Goal: Obtain resource: Download file/media

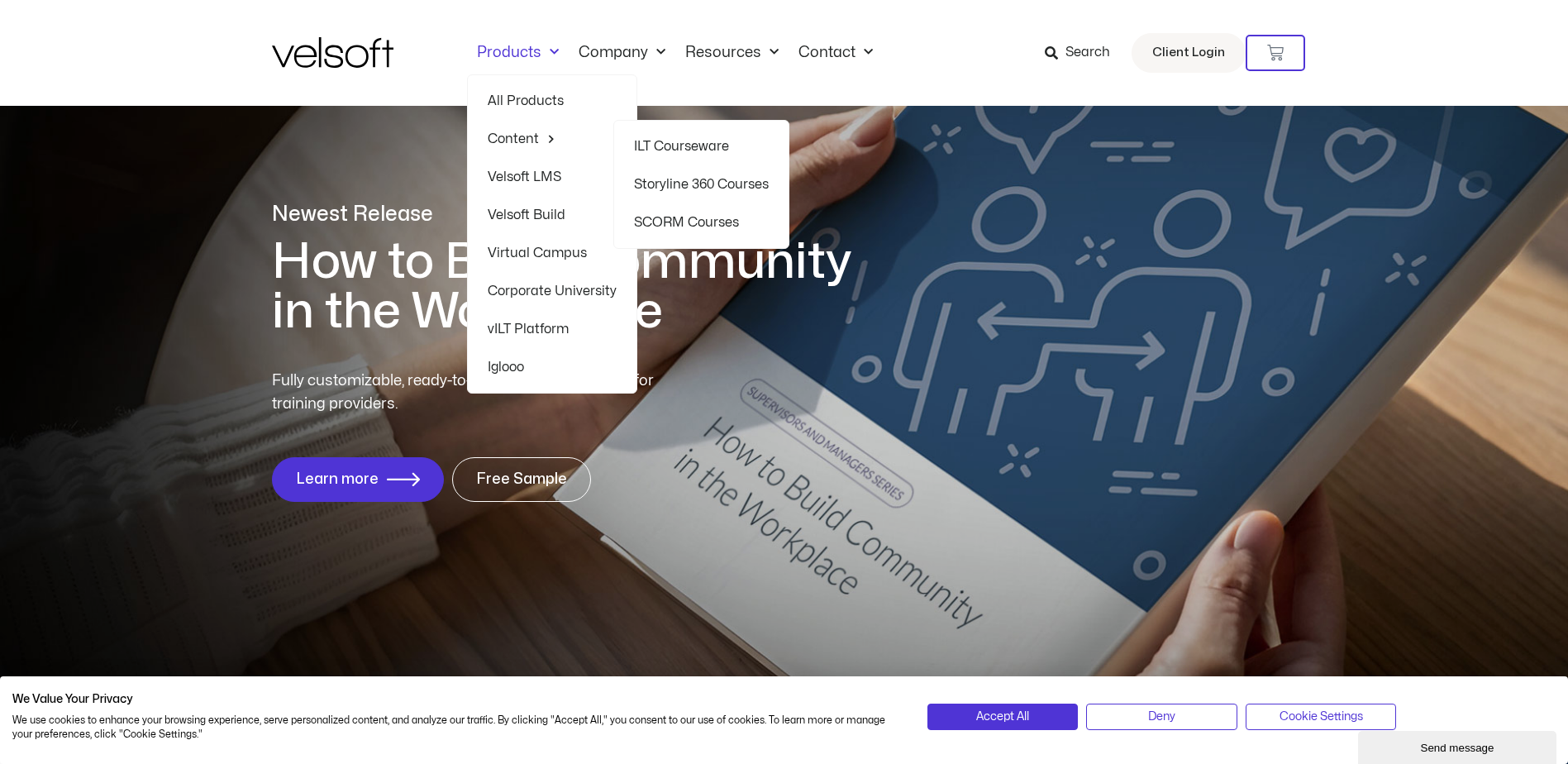
click at [729, 187] on link "Storyline 360 Courses" at bounding box center [701, 184] width 134 height 38
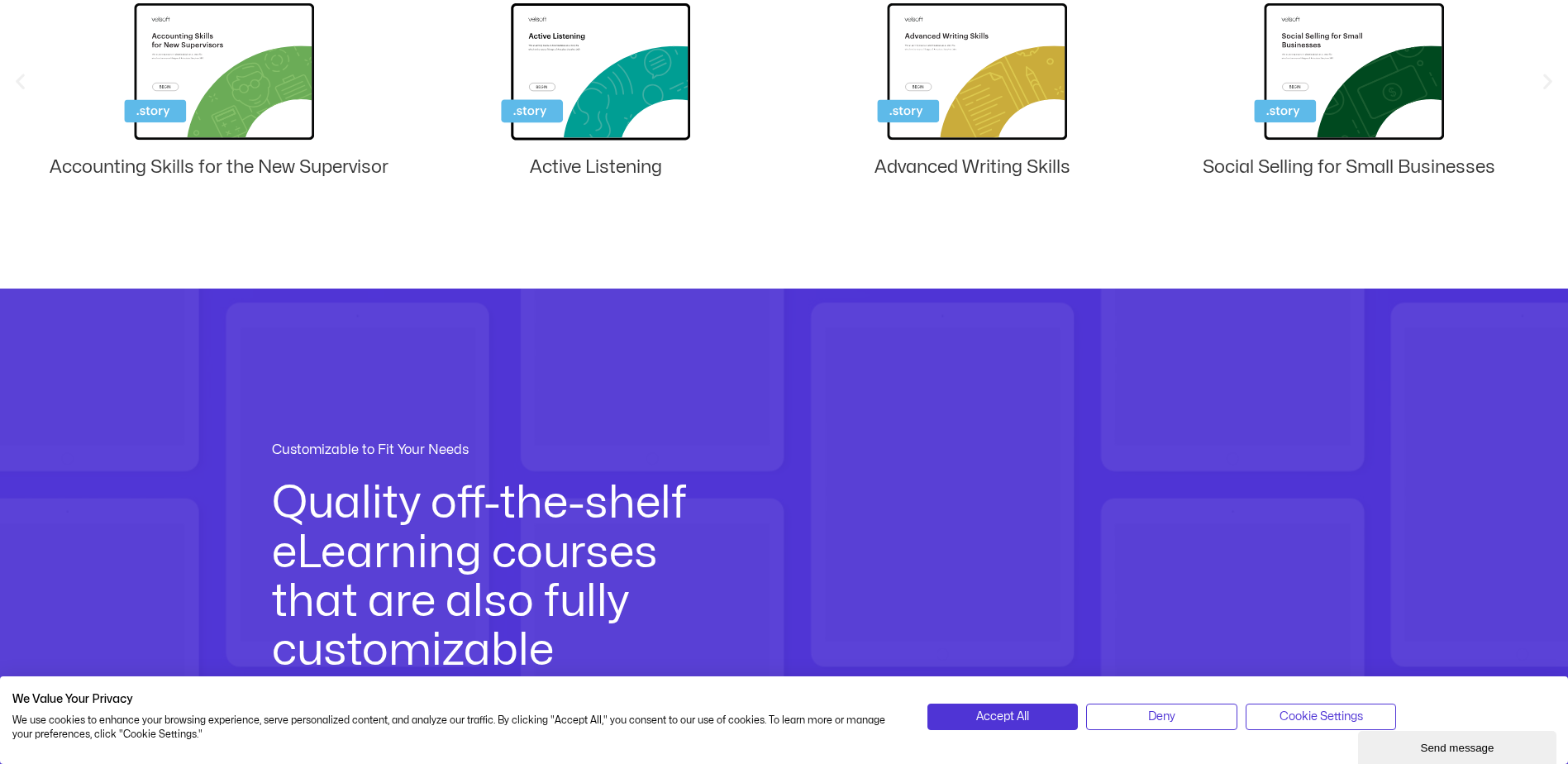
scroll to position [1324, 0]
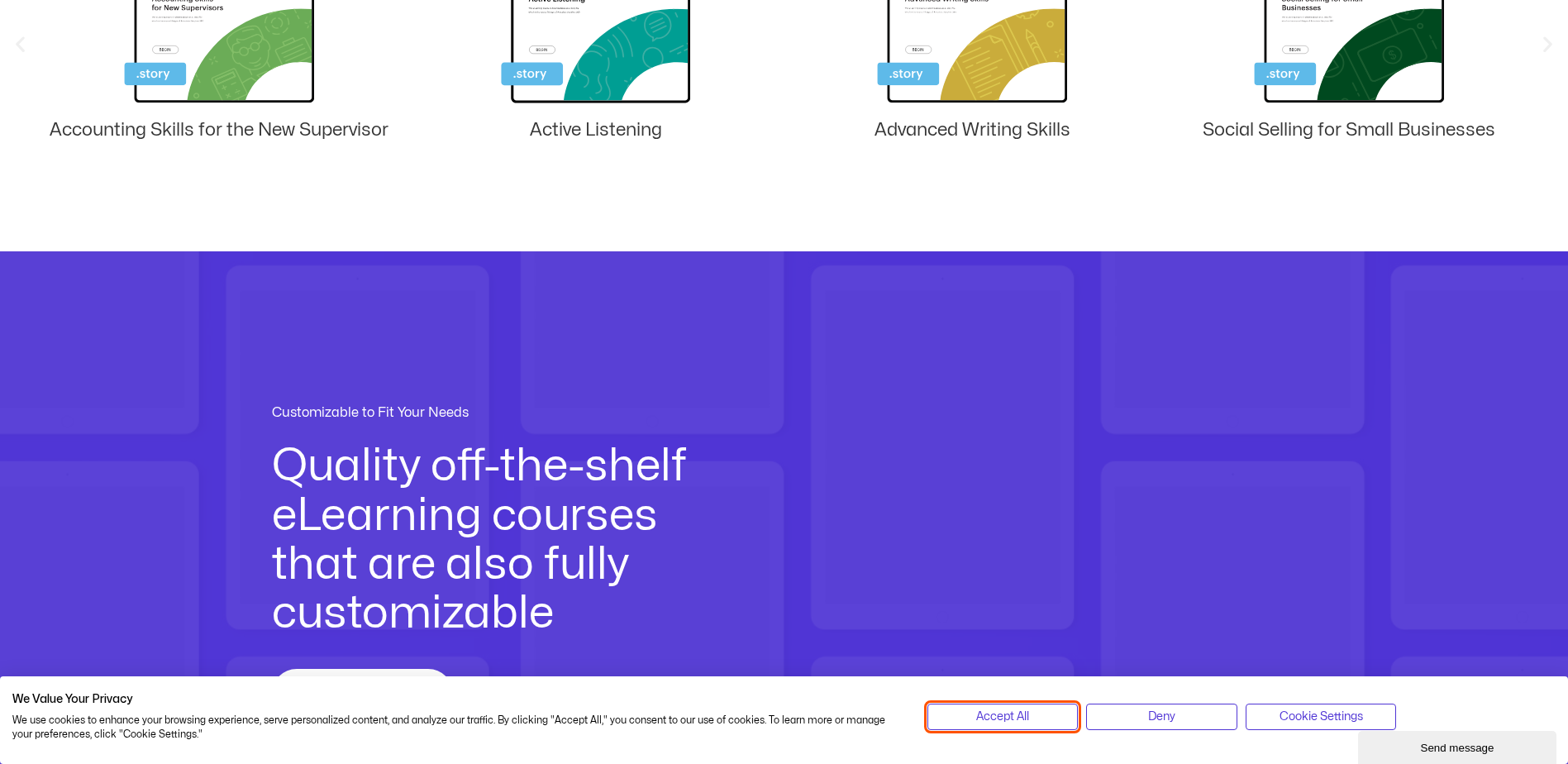
click at [1008, 710] on span "Accept All" at bounding box center [1003, 717] width 53 height 18
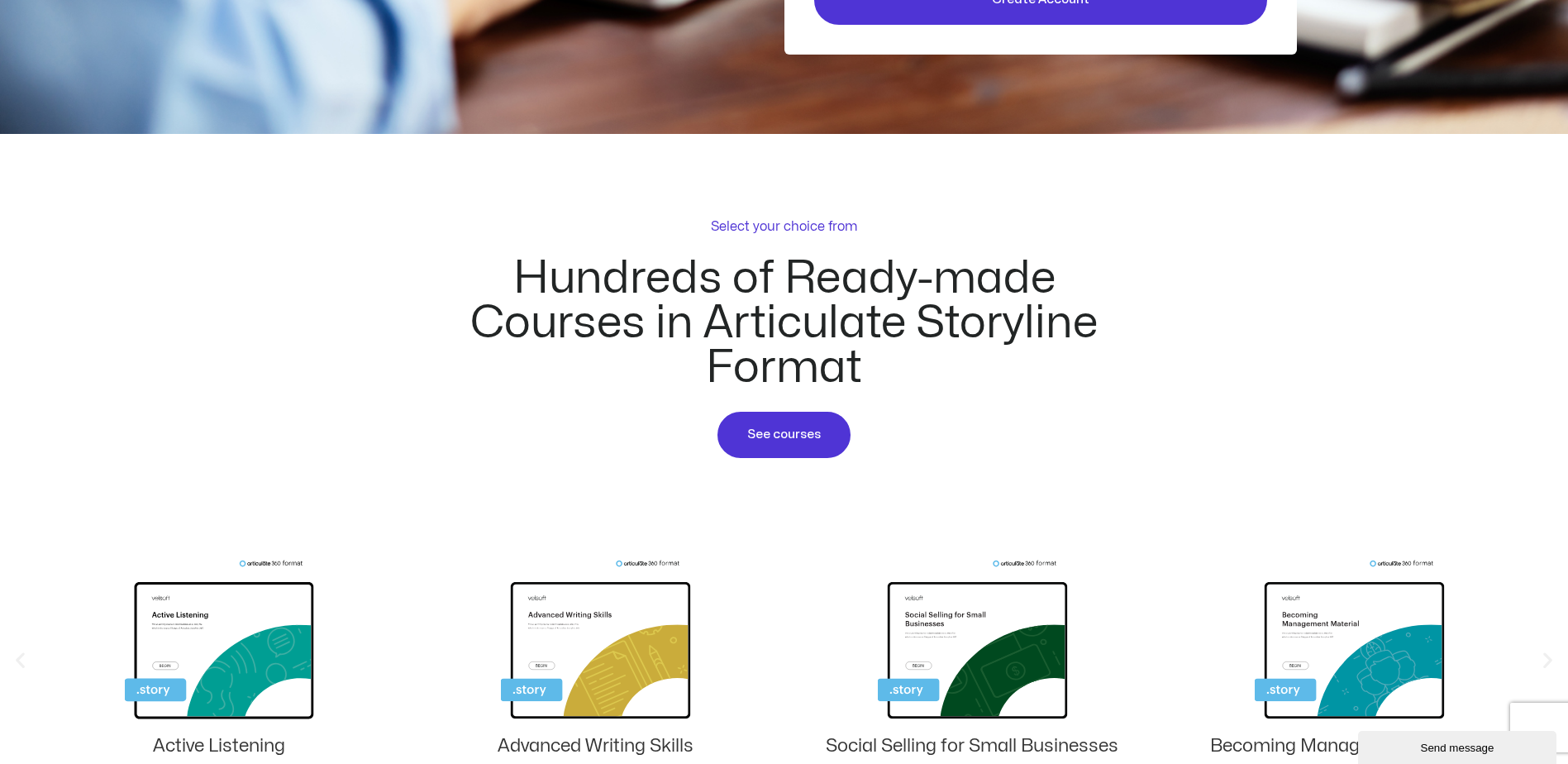
scroll to position [661, 0]
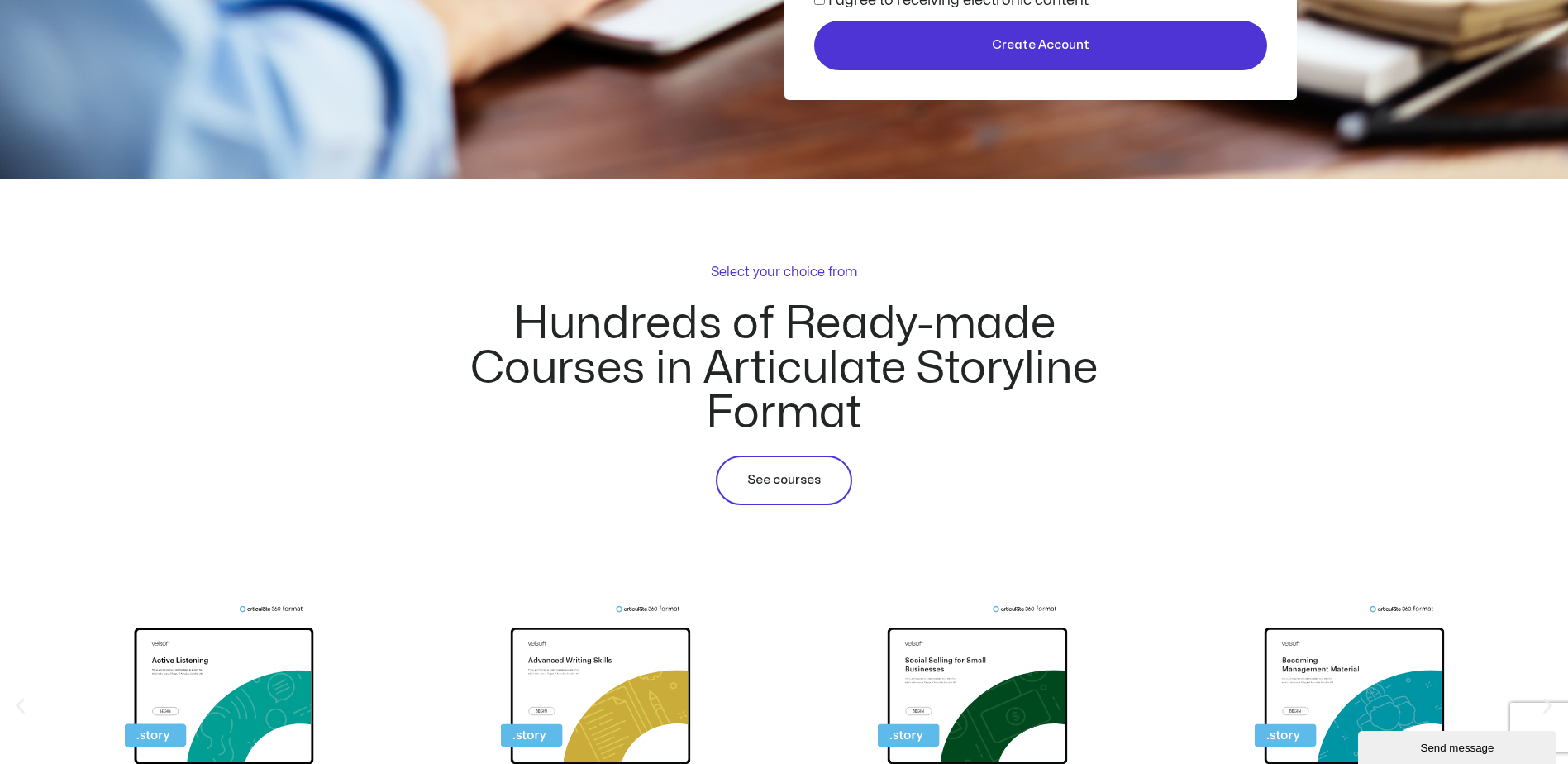
click at [779, 481] on span "See courses" at bounding box center [784, 480] width 74 height 20
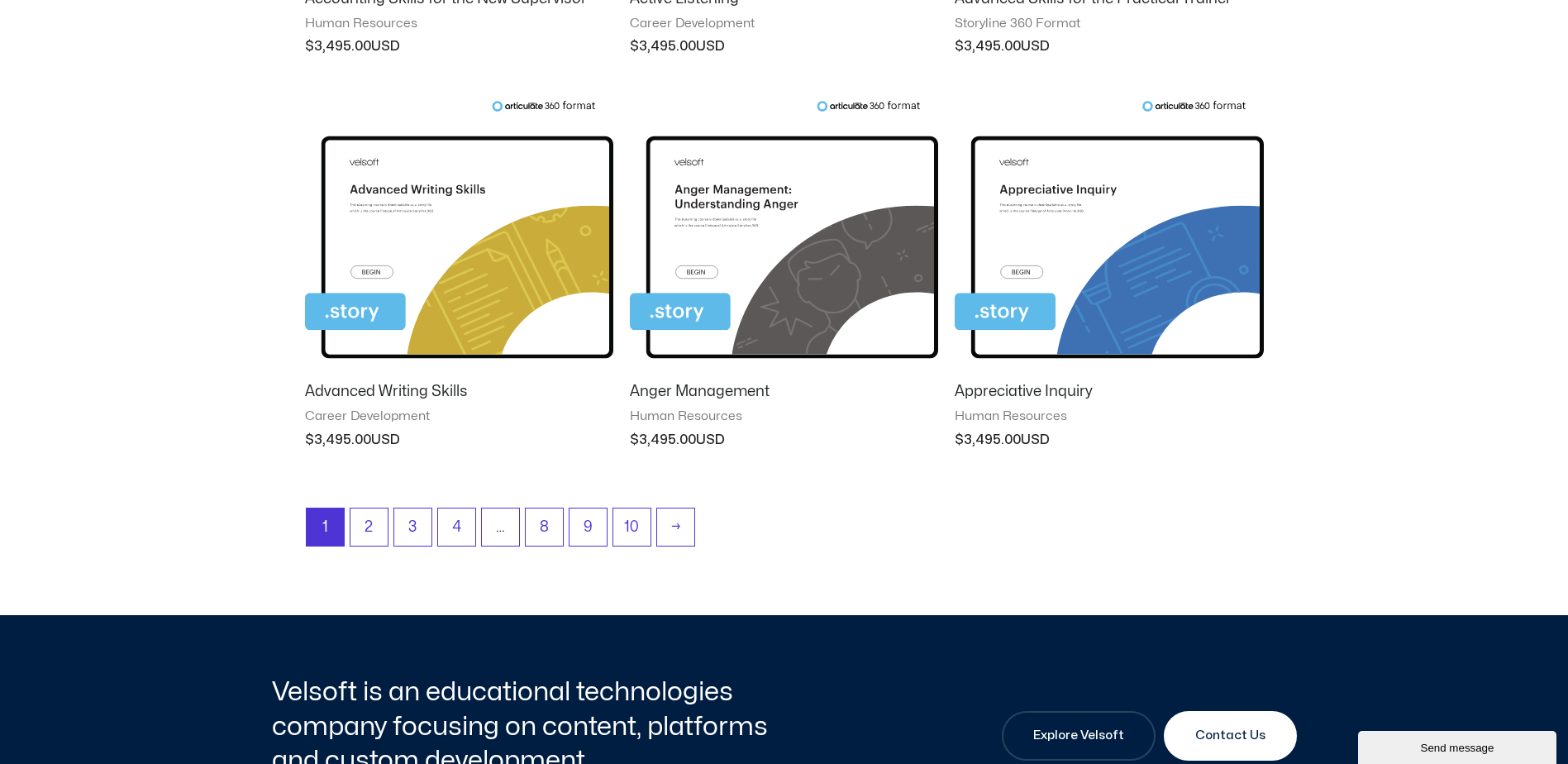
scroll to position [1572, 0]
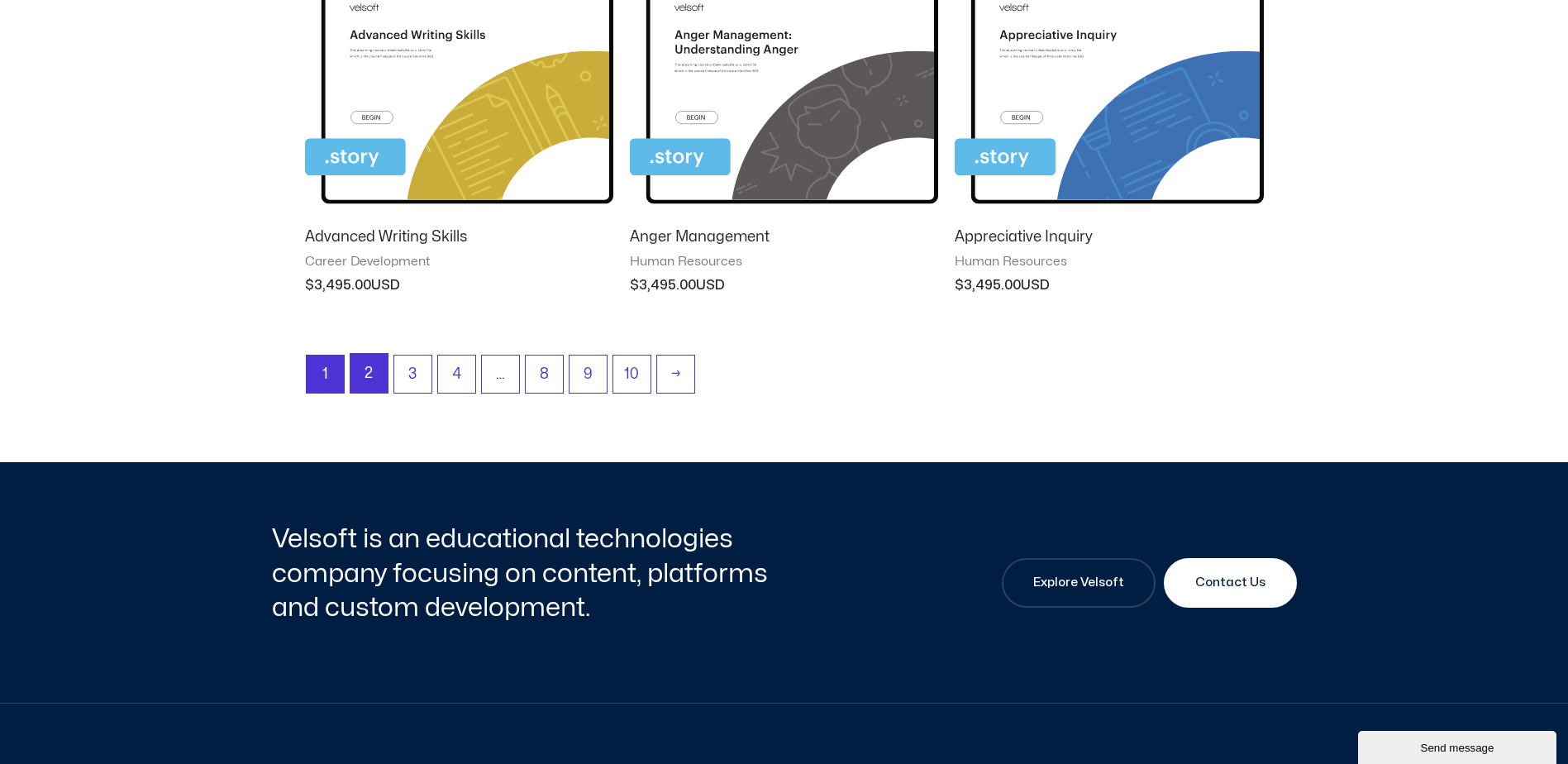
click at [375, 378] on link "2" at bounding box center [368, 373] width 37 height 39
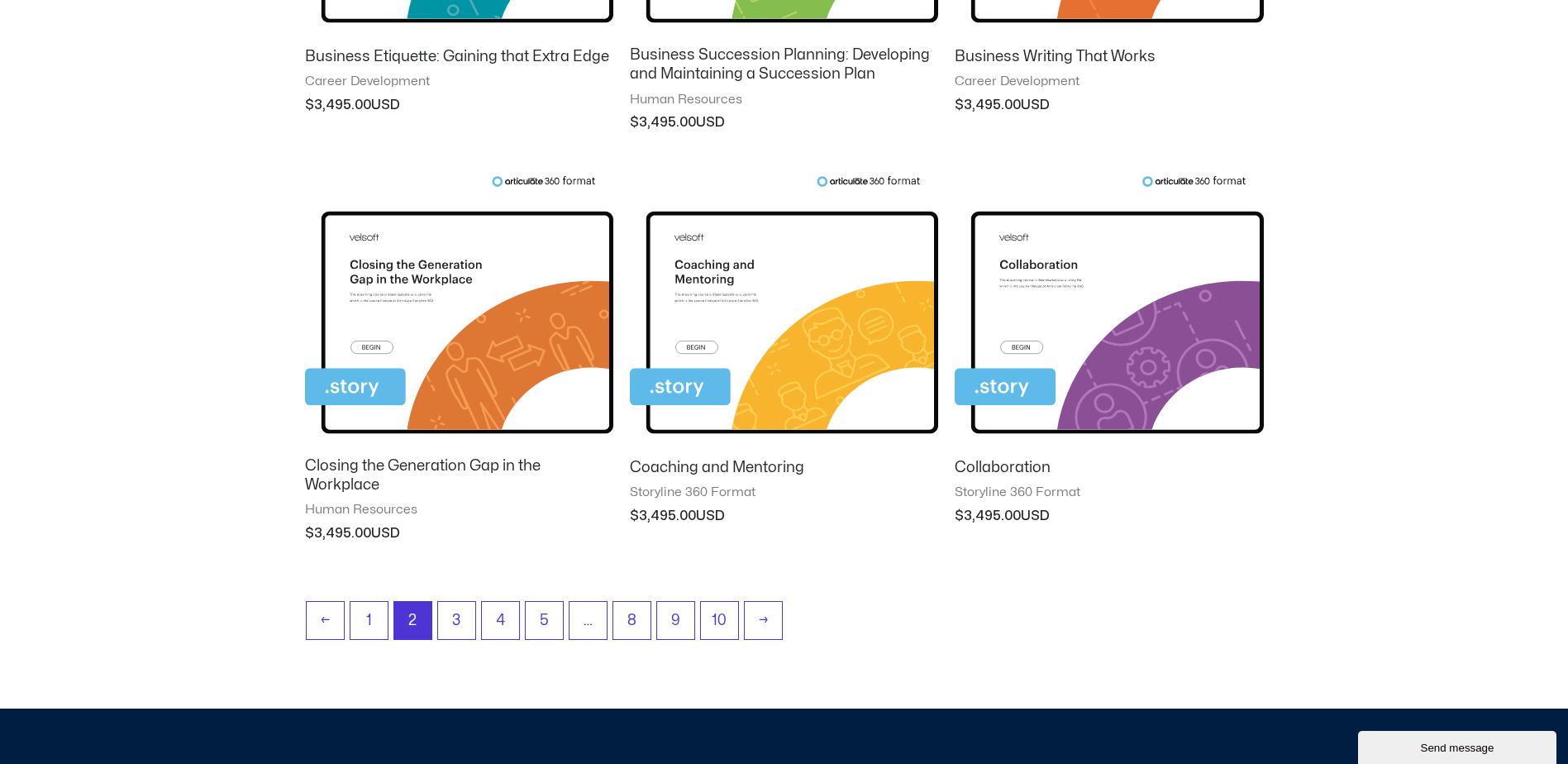
scroll to position [1572, 0]
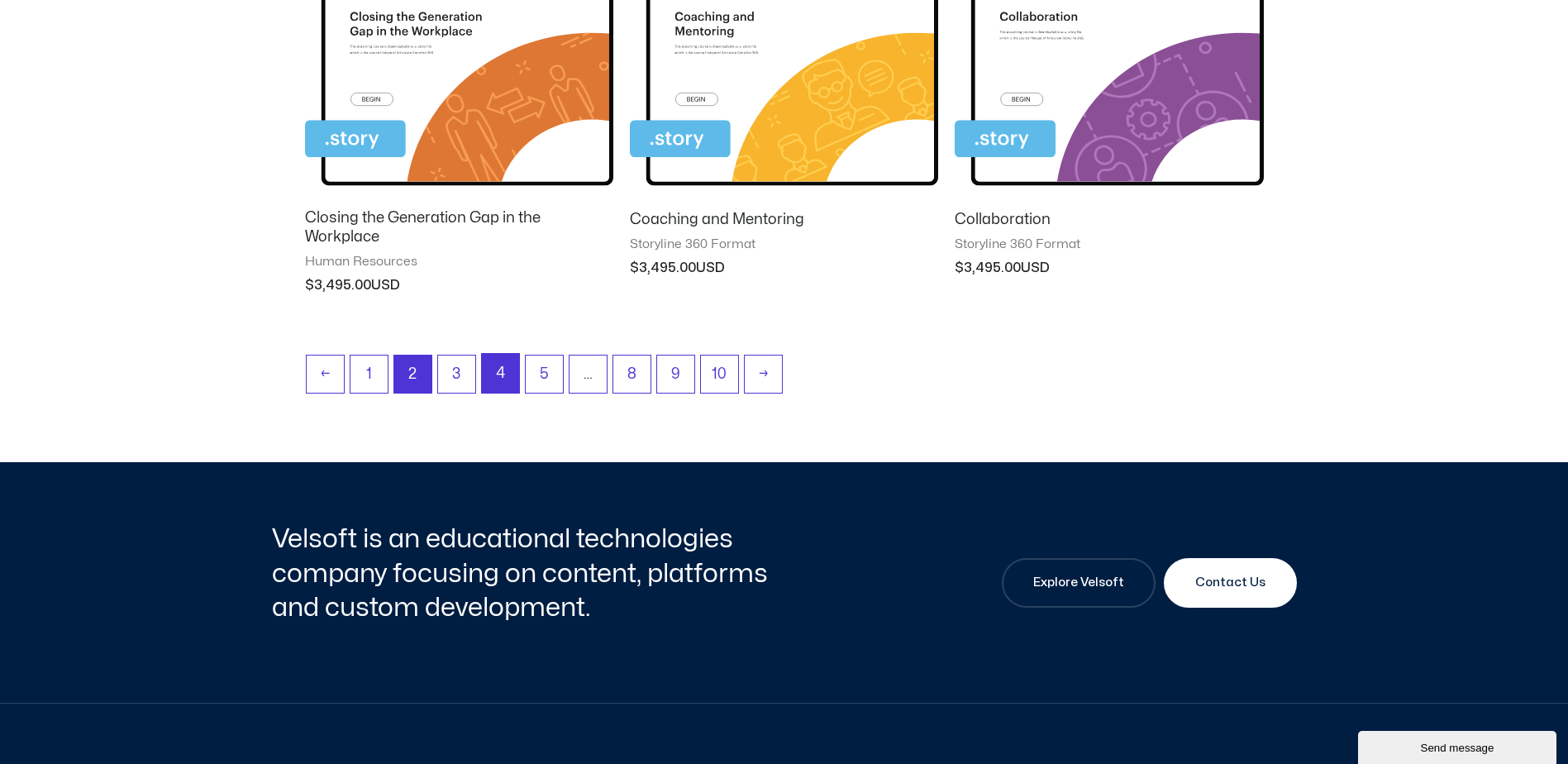
click at [490, 376] on link "4" at bounding box center [500, 373] width 37 height 39
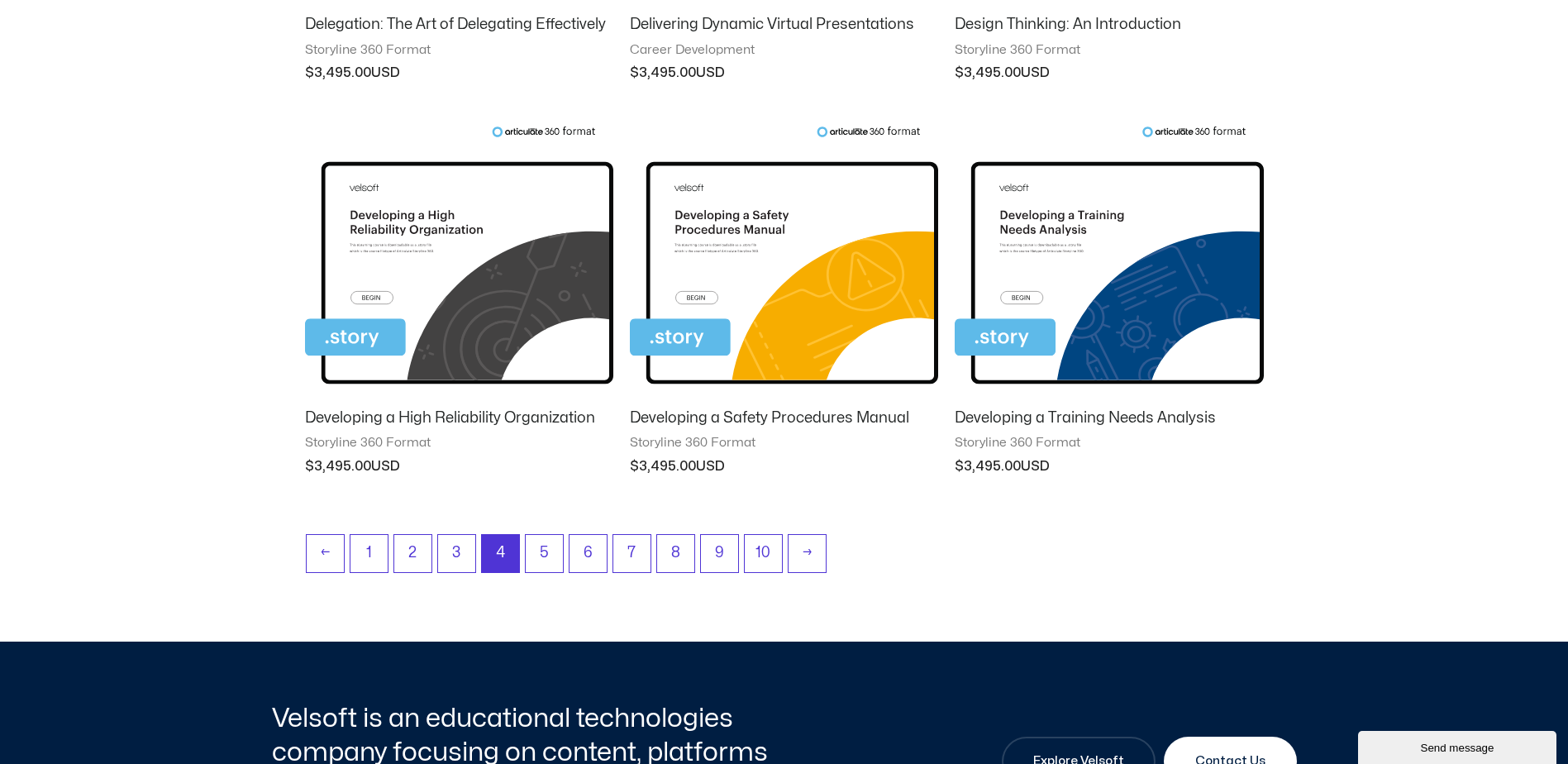
scroll to position [1406, 0]
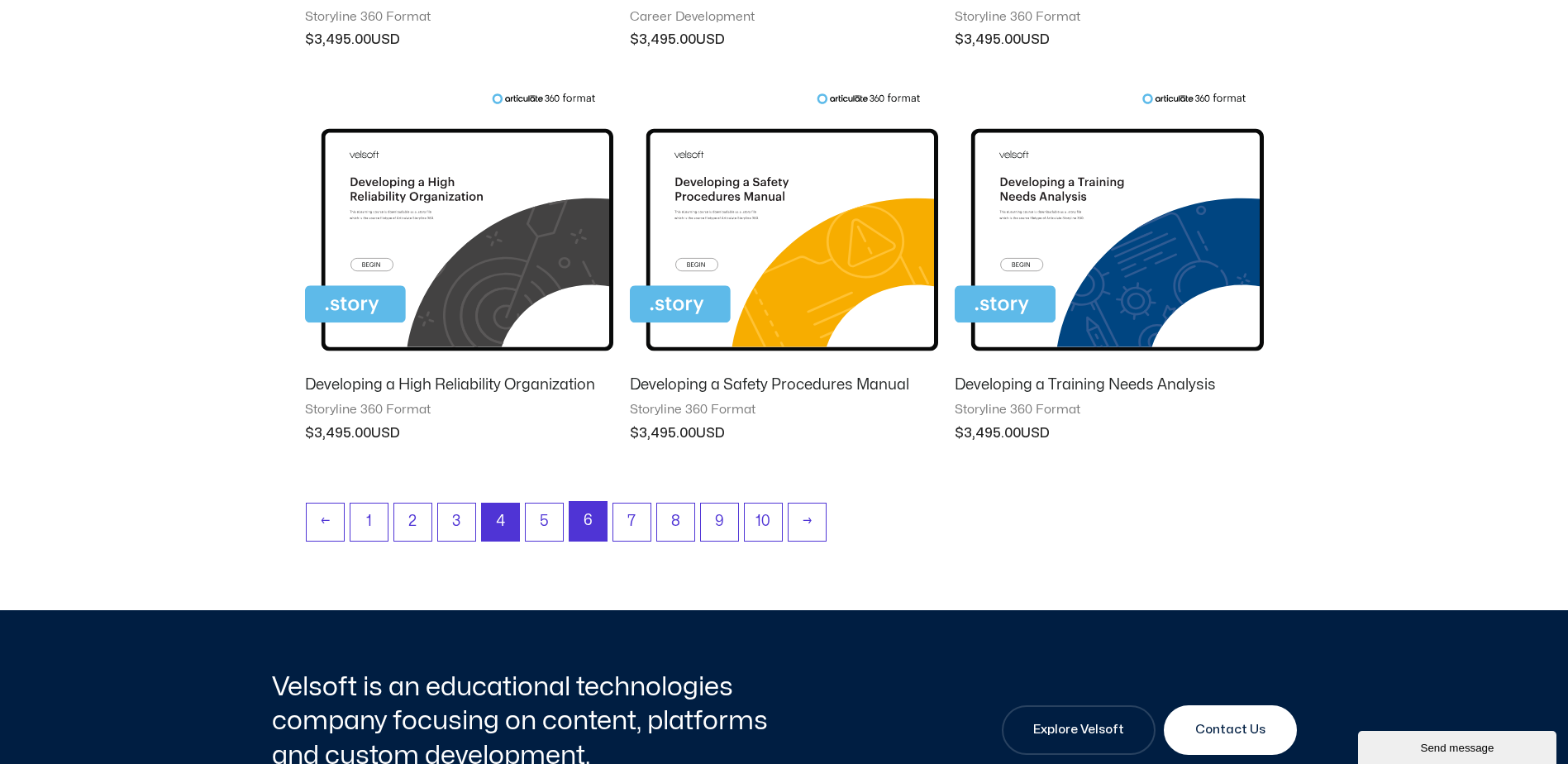
click at [596, 526] on link "6" at bounding box center [587, 521] width 37 height 39
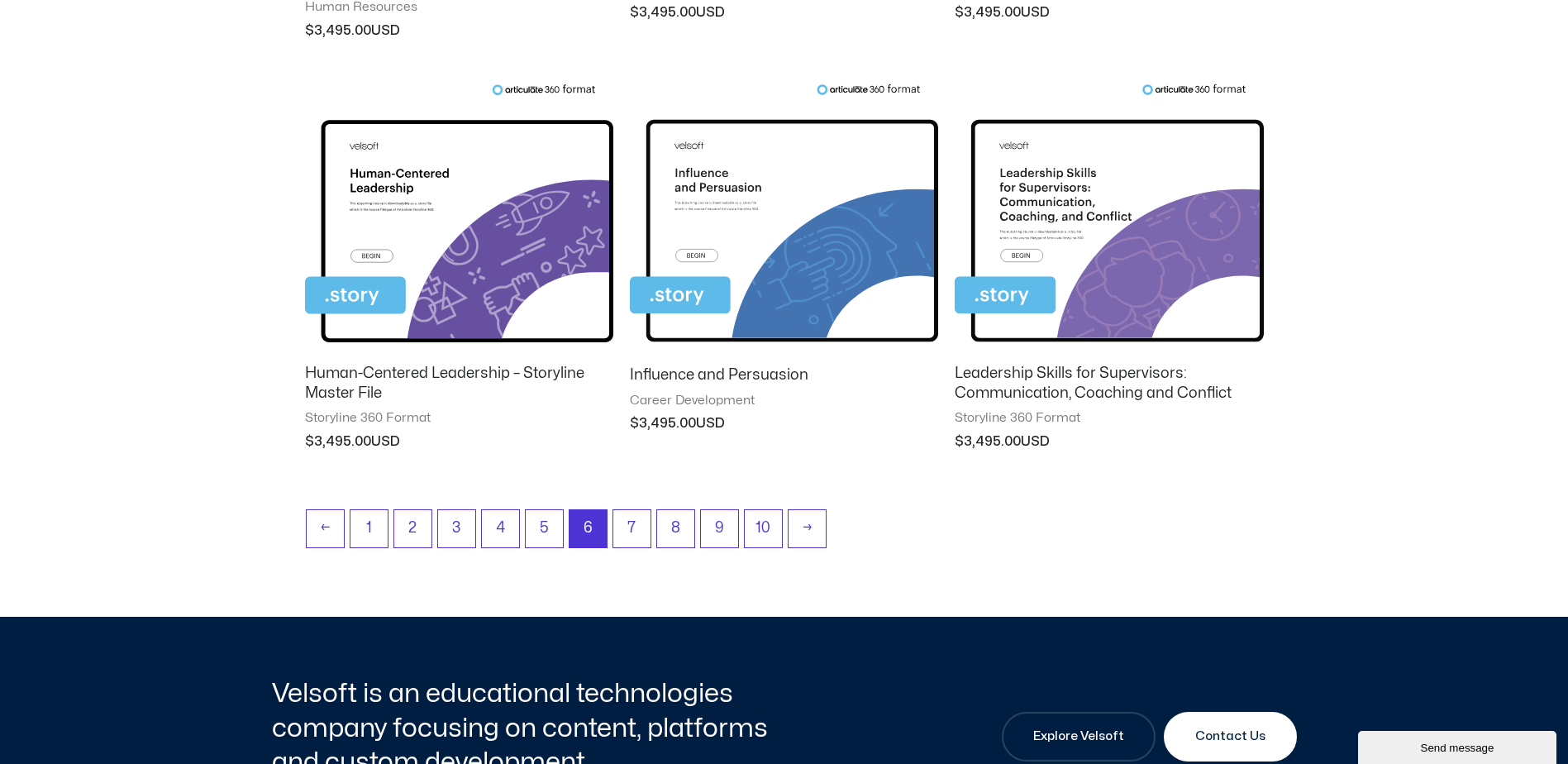
scroll to position [1489, 0]
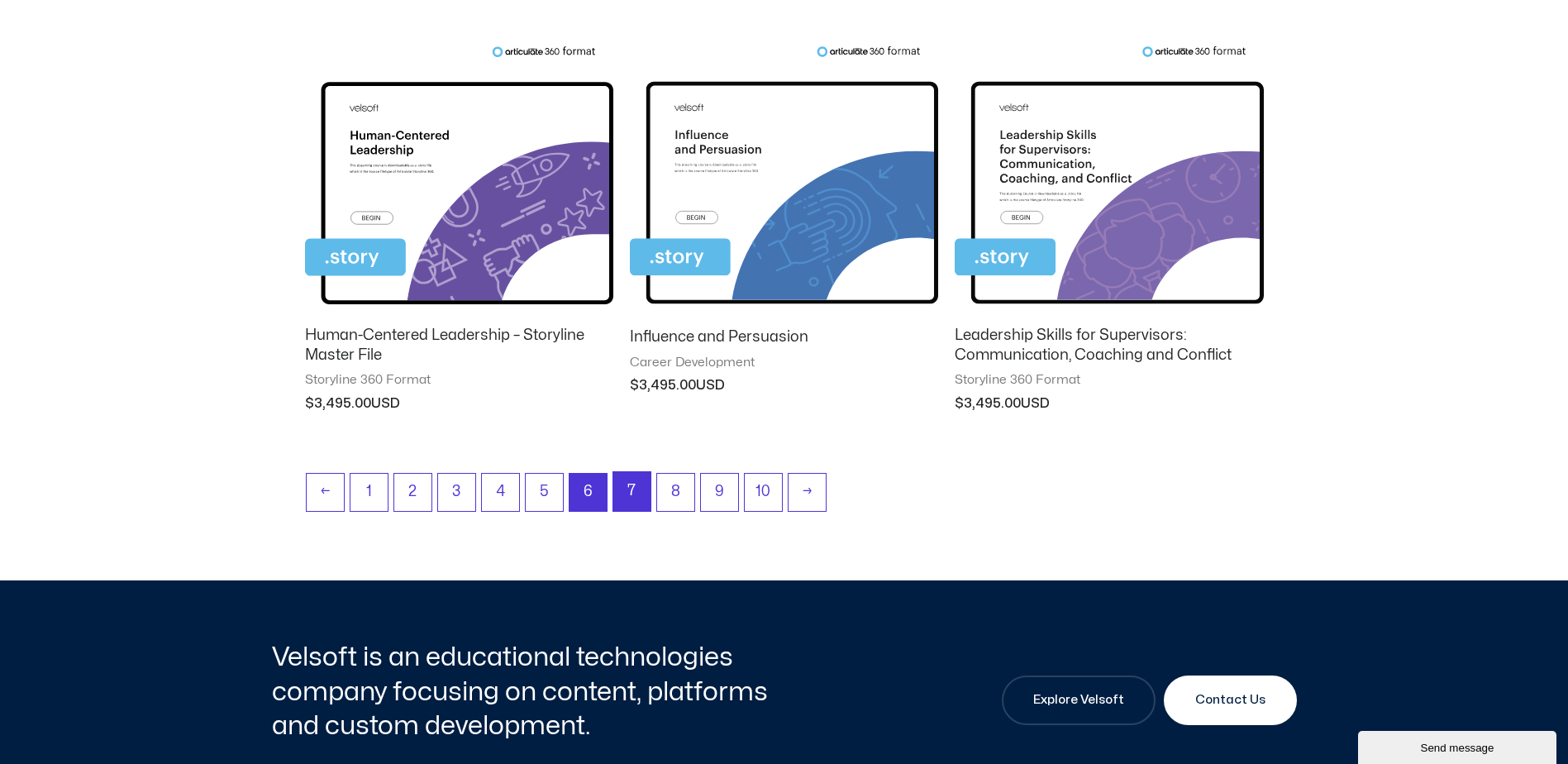
click at [636, 499] on link "7" at bounding box center [631, 491] width 37 height 39
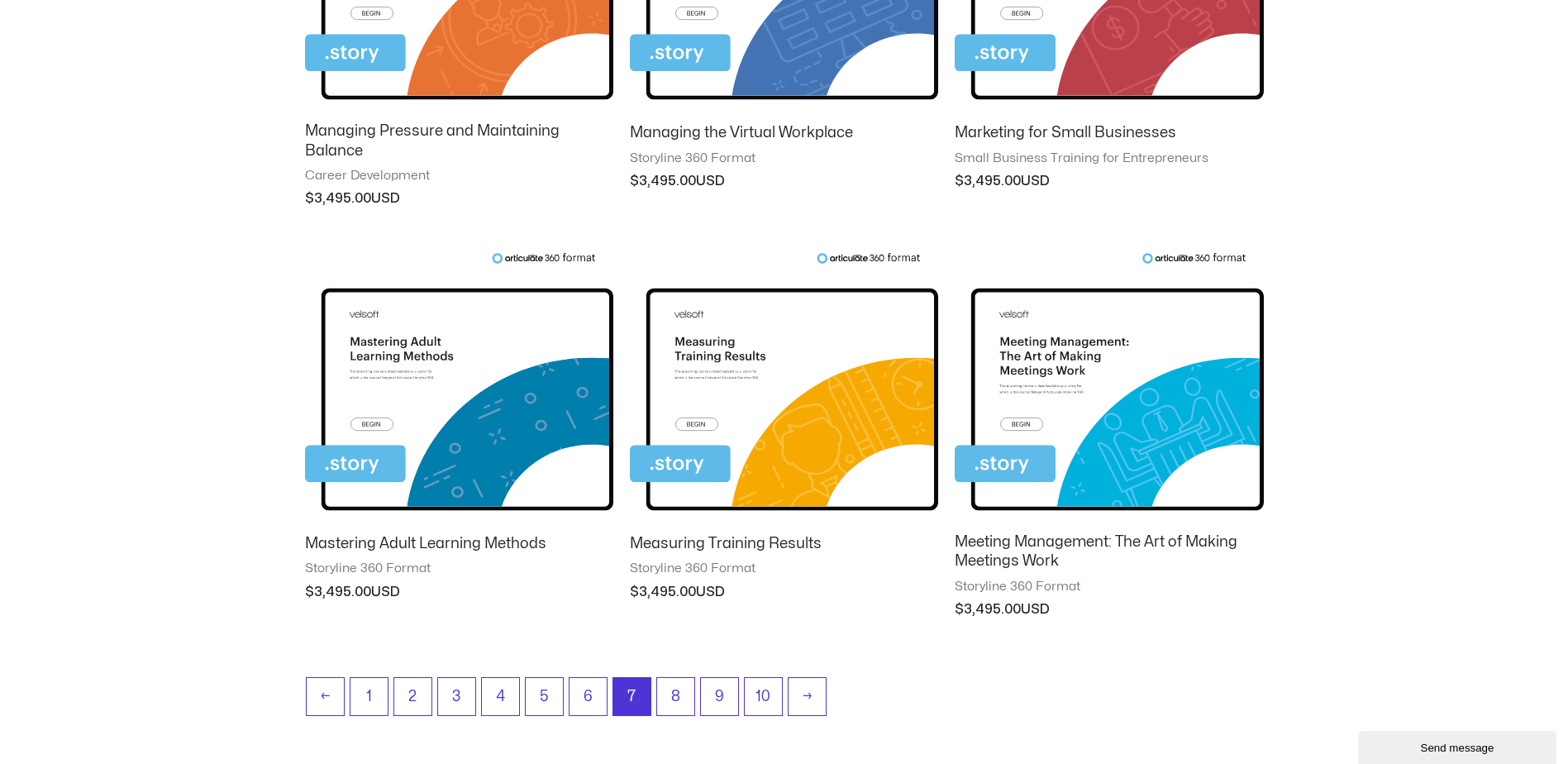
scroll to position [1324, 0]
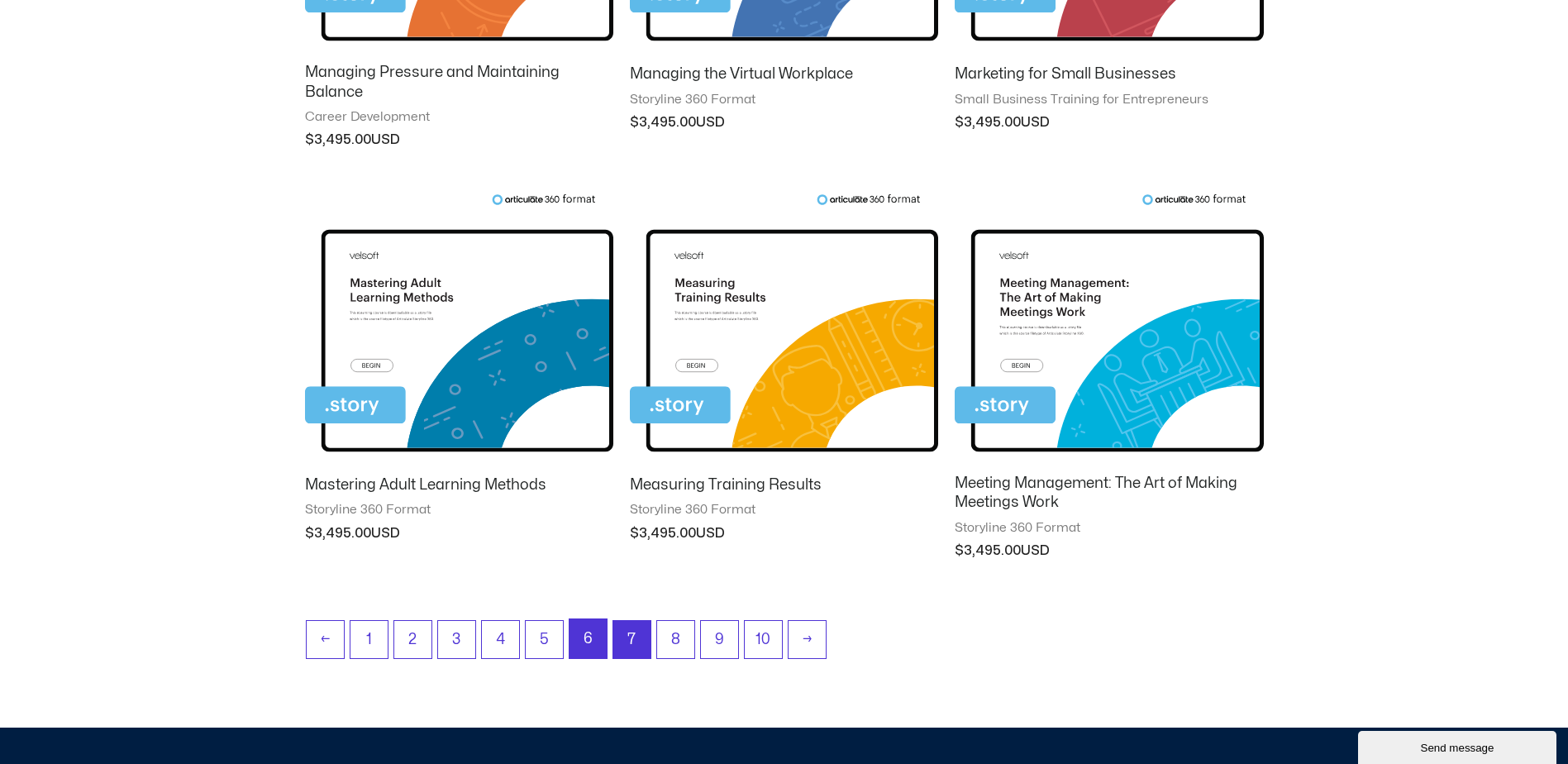
click at [578, 640] on link "6" at bounding box center [587, 638] width 37 height 39
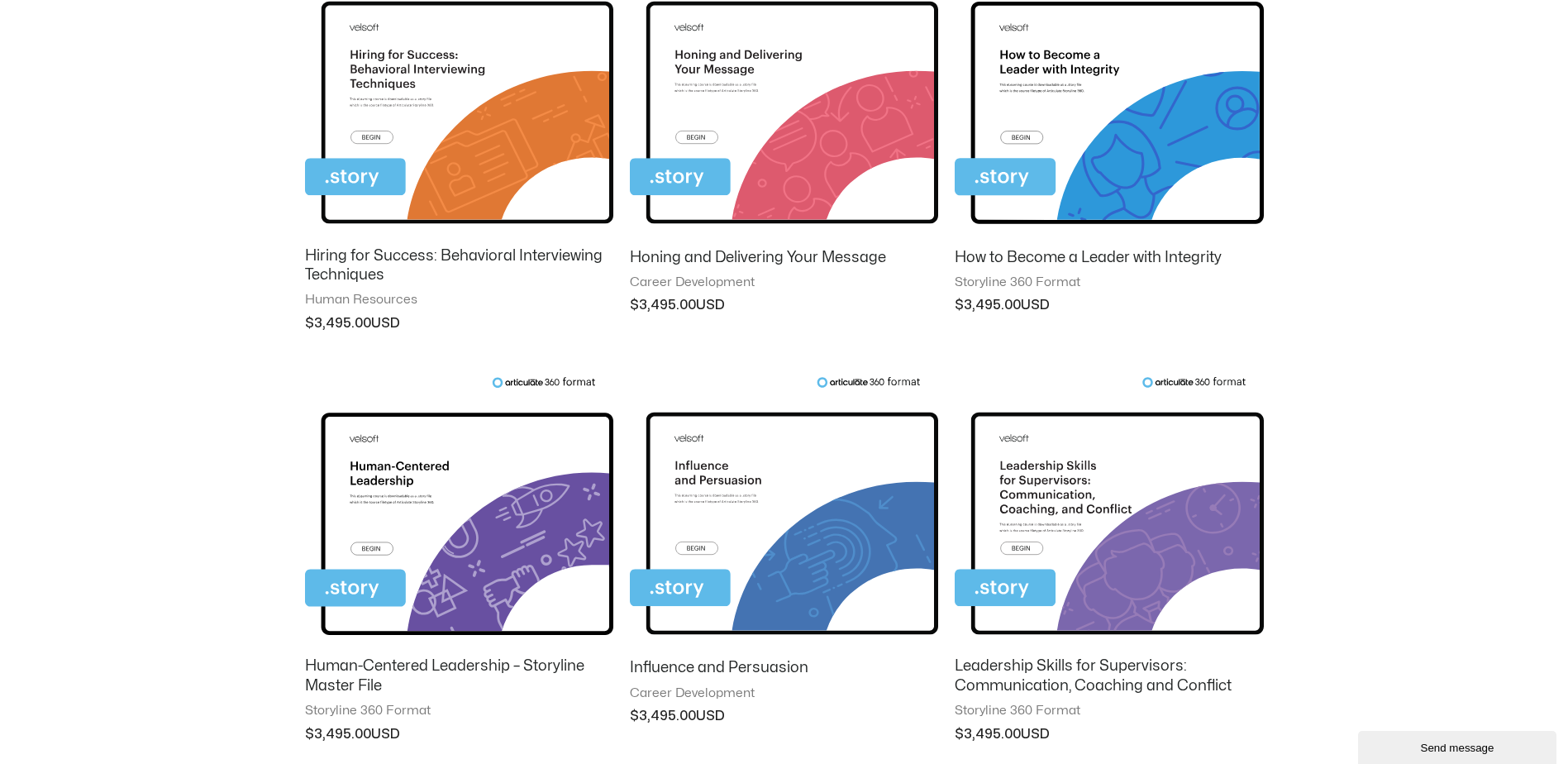
scroll to position [1572, 0]
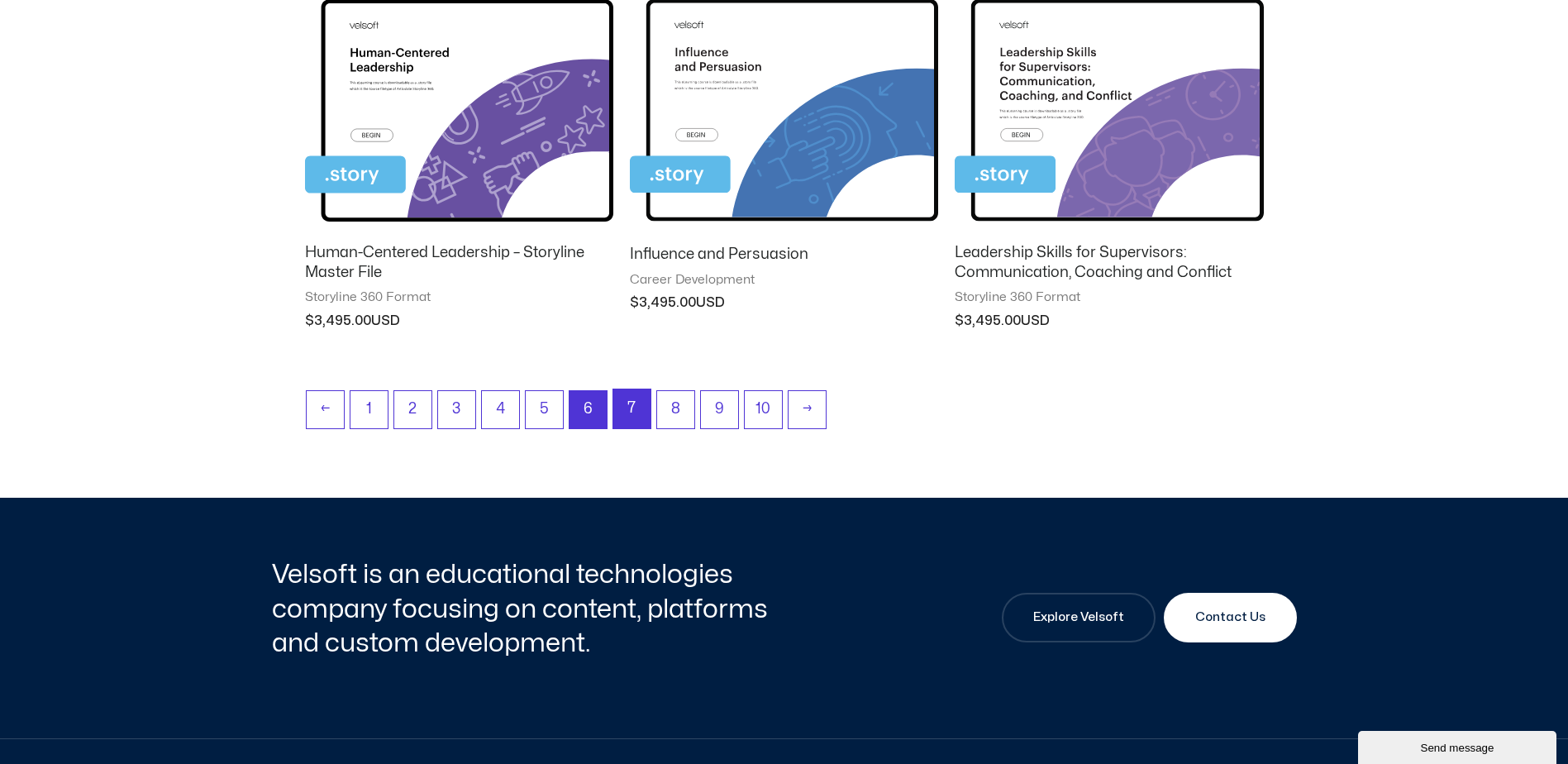
click at [625, 400] on link "7" at bounding box center [631, 408] width 37 height 39
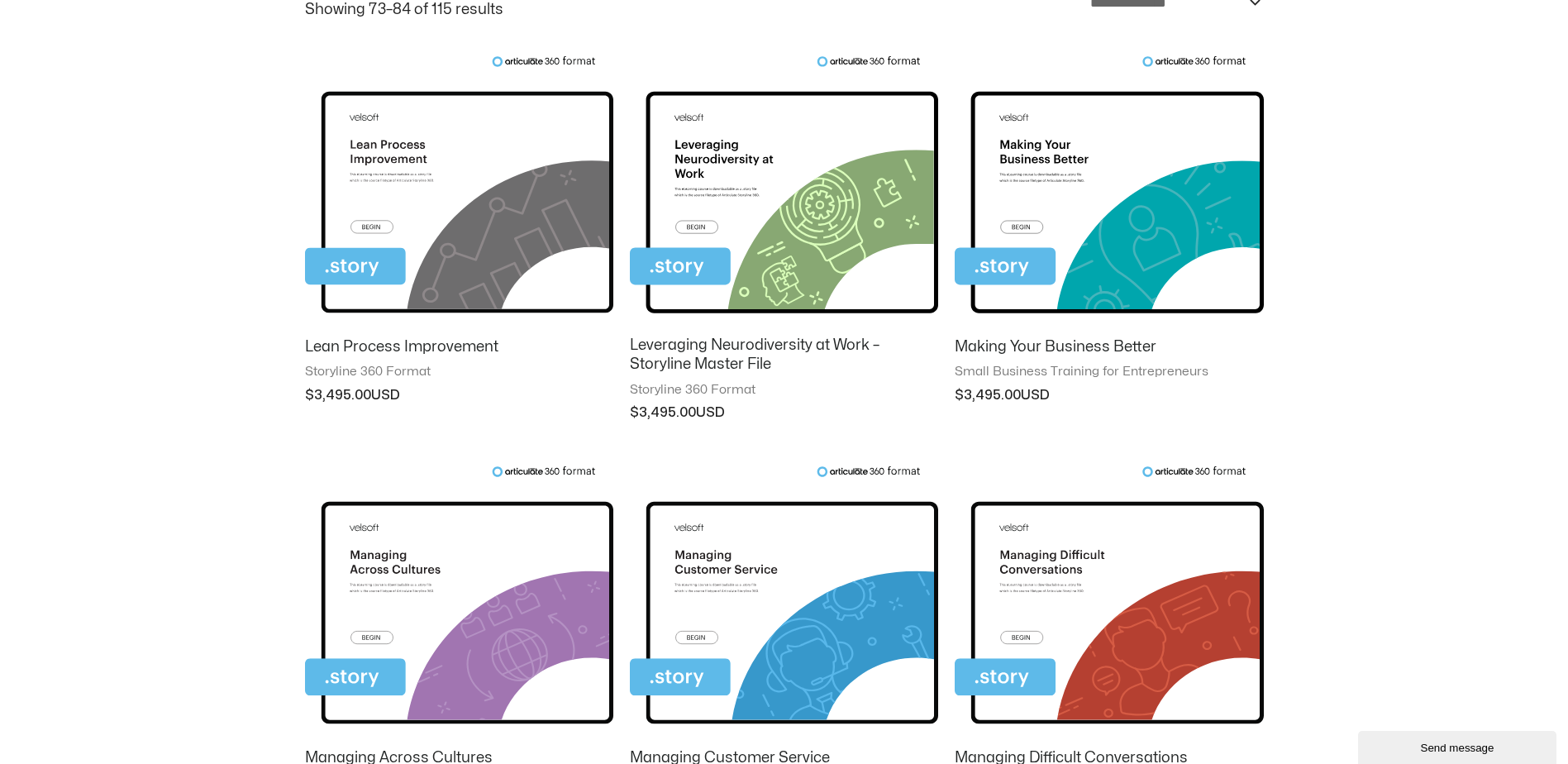
scroll to position [248, 0]
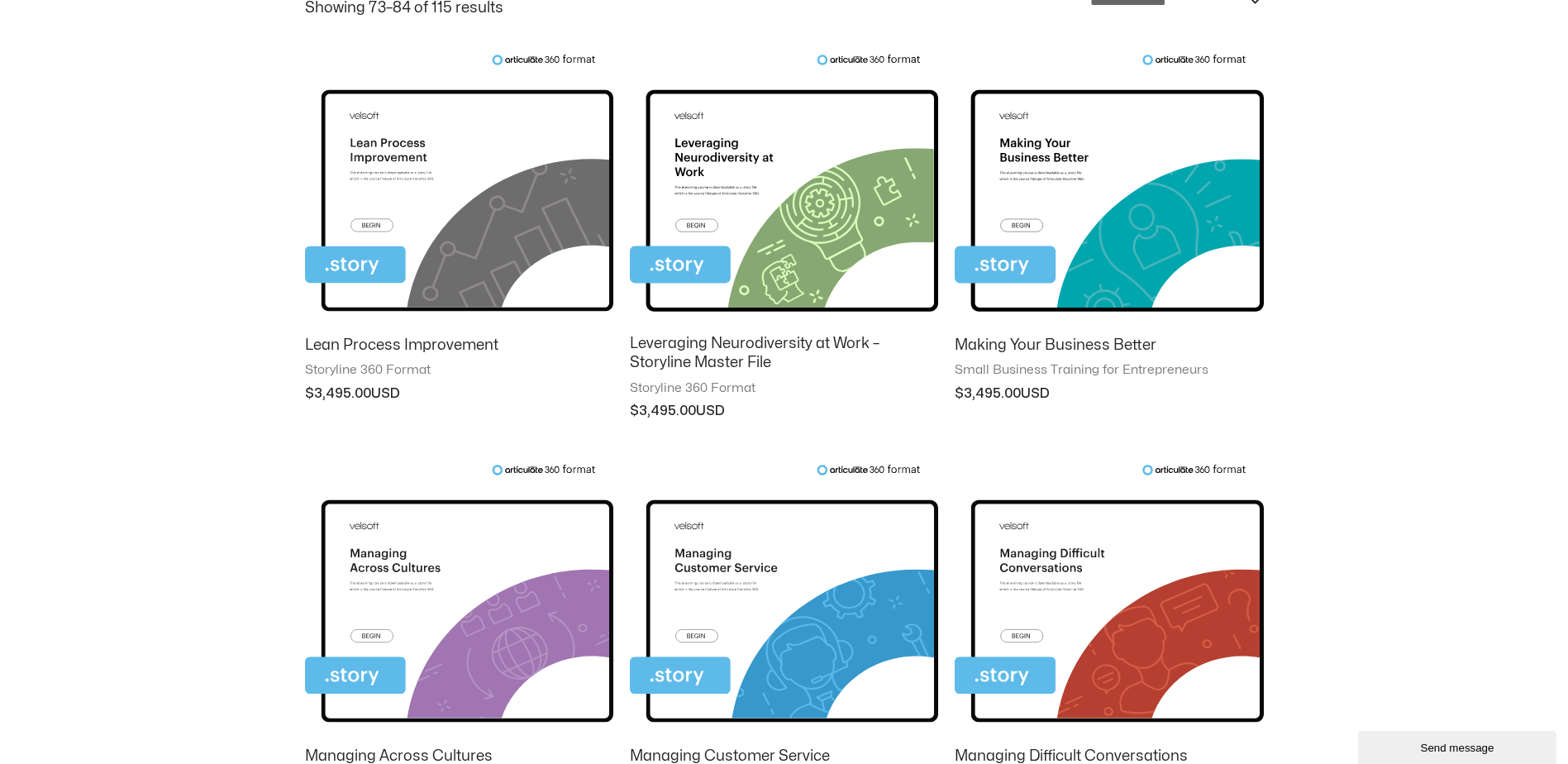
click at [456, 201] on img at bounding box center [459, 188] width 309 height 269
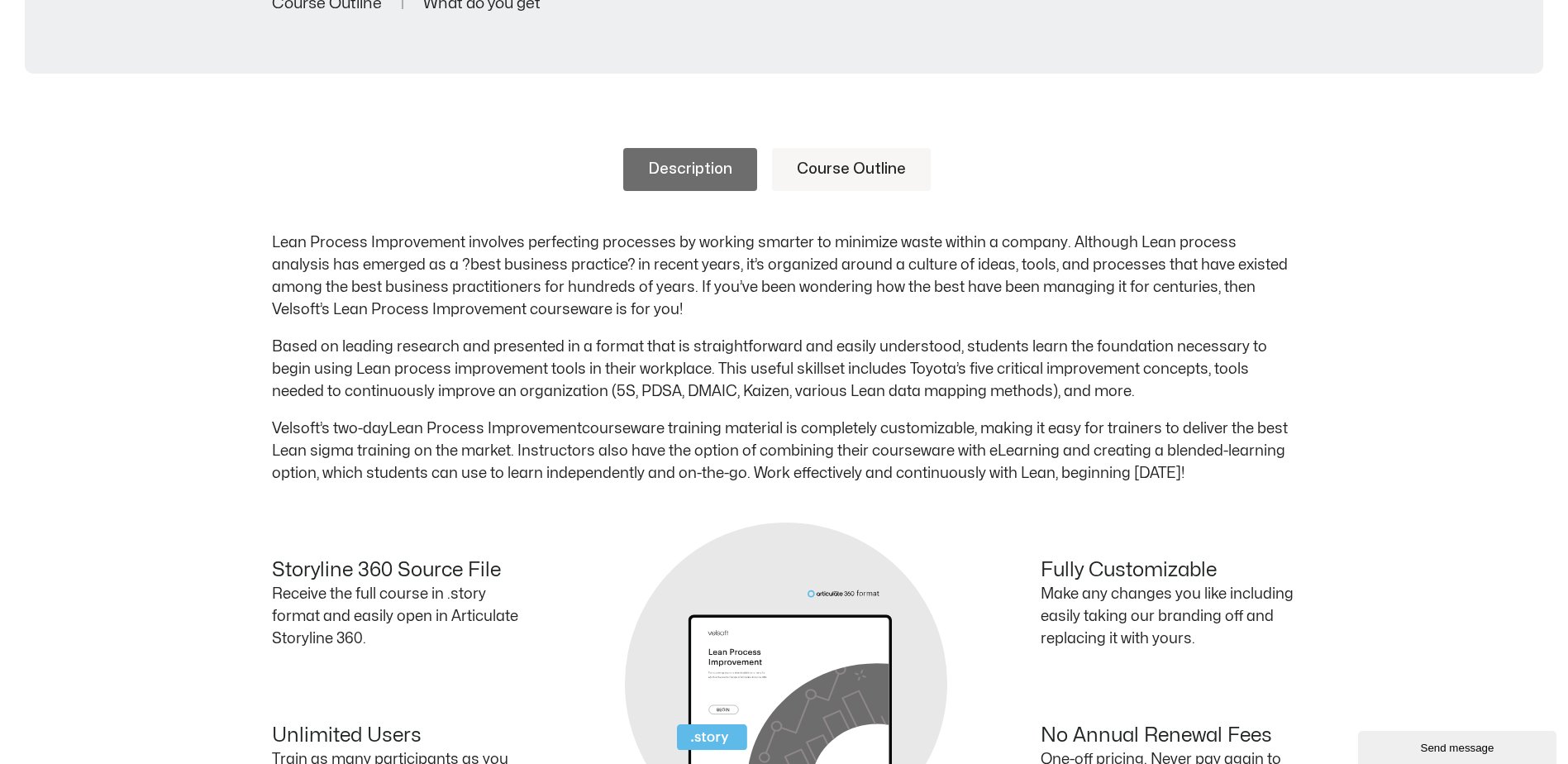
scroll to position [496, 0]
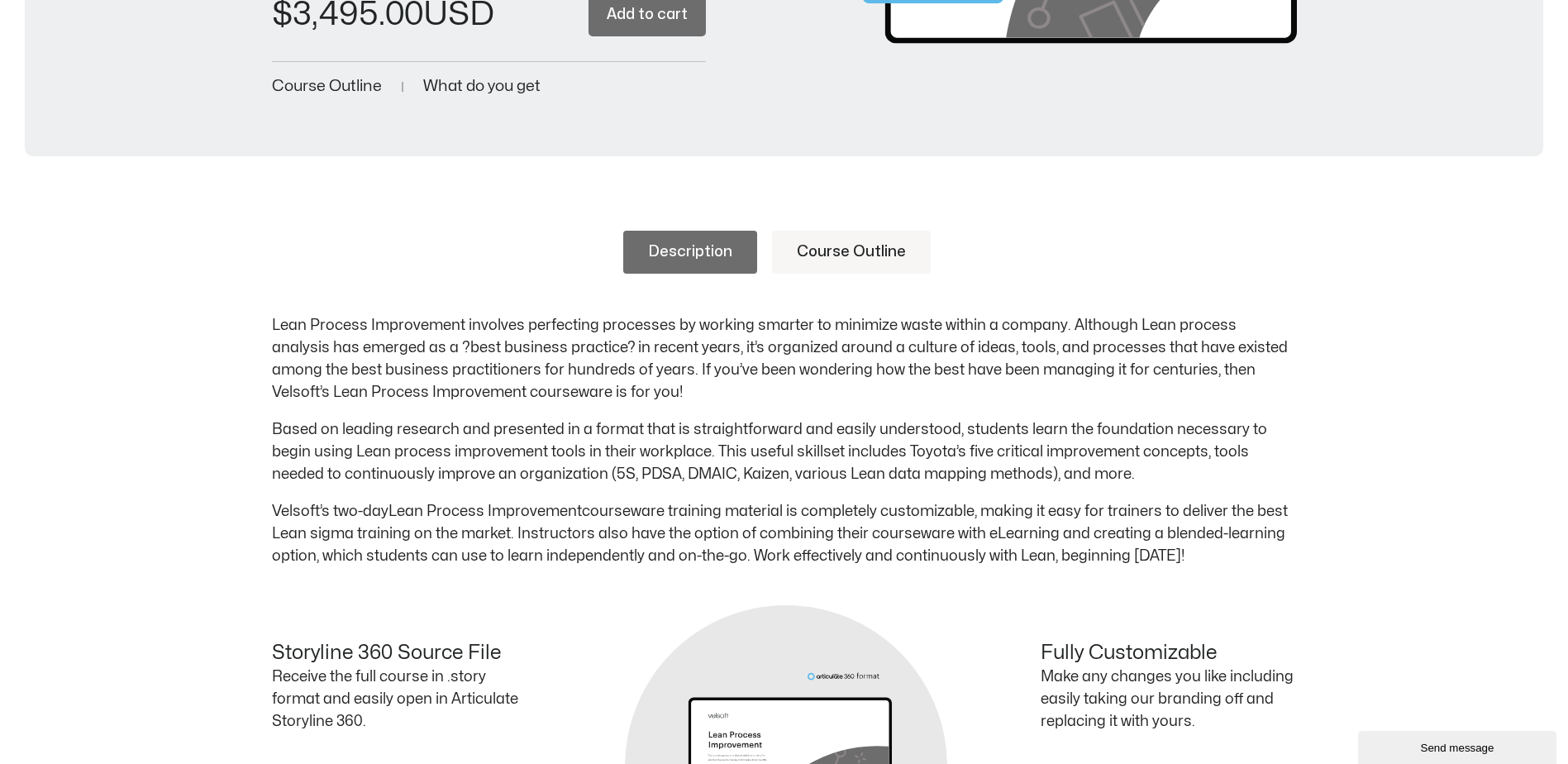
click at [842, 259] on link "Course Outline" at bounding box center [851, 252] width 158 height 43
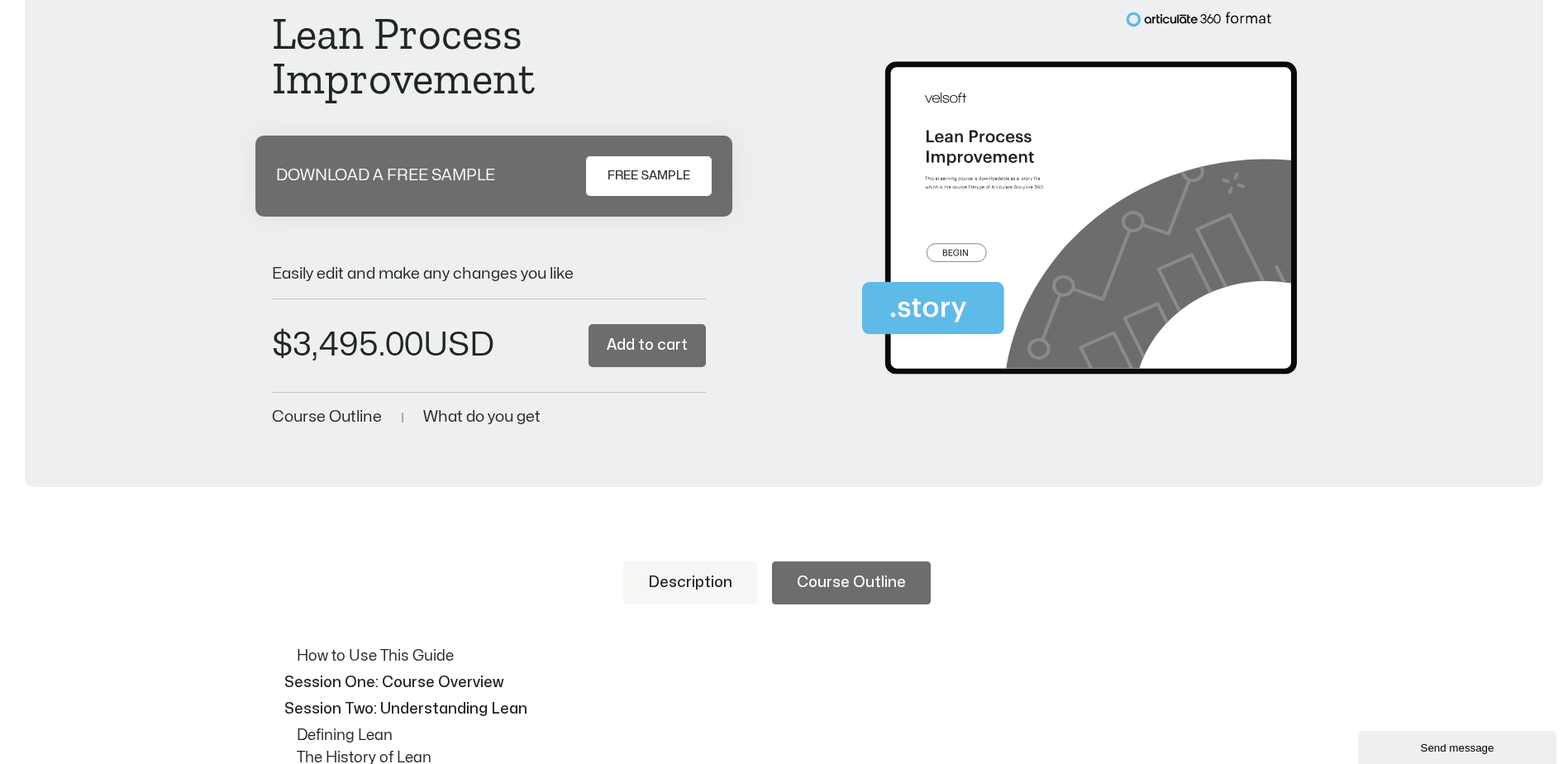
scroll to position [83, 0]
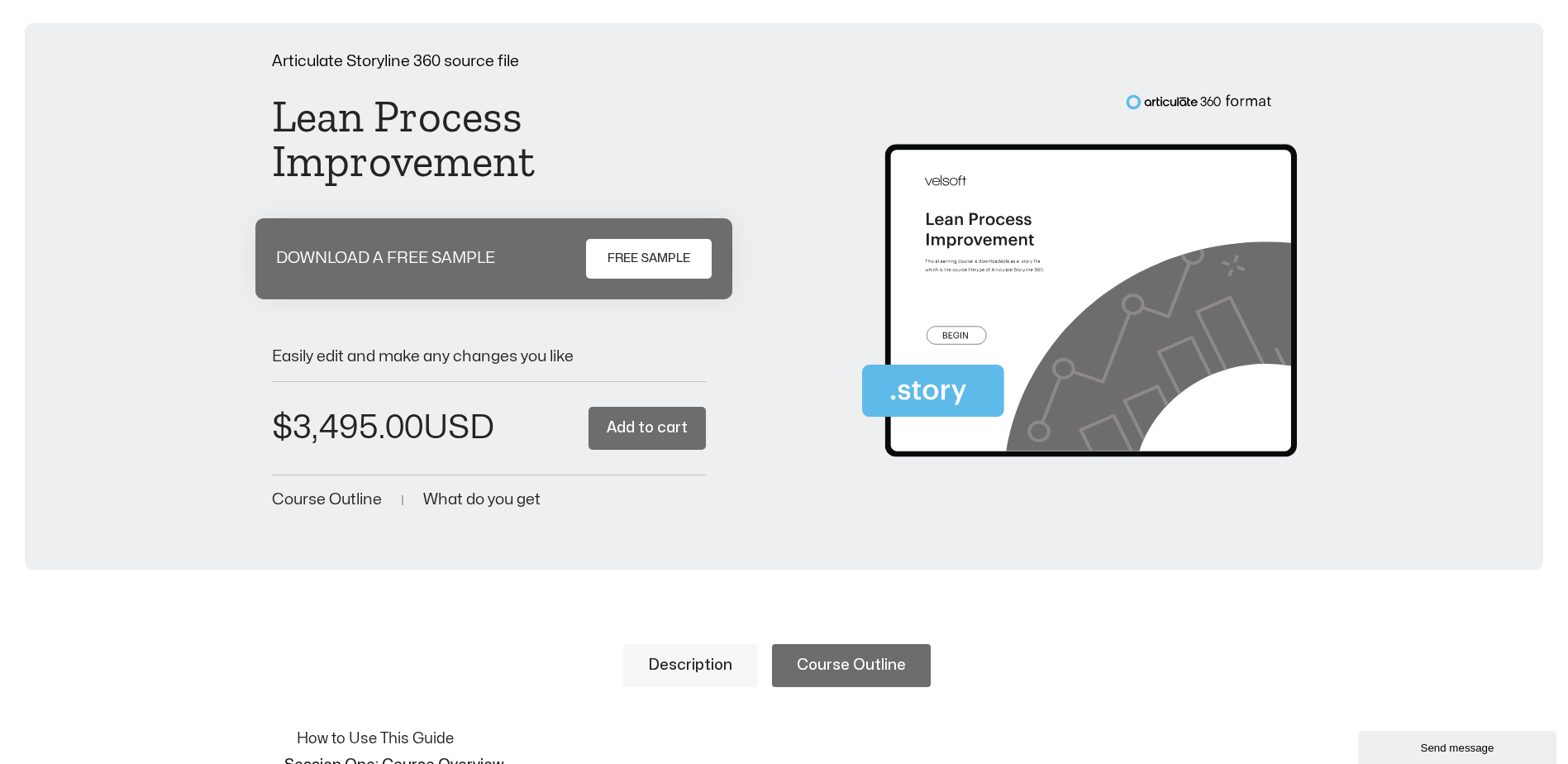
click at [500, 497] on span "What do you get" at bounding box center [482, 500] width 117 height 16
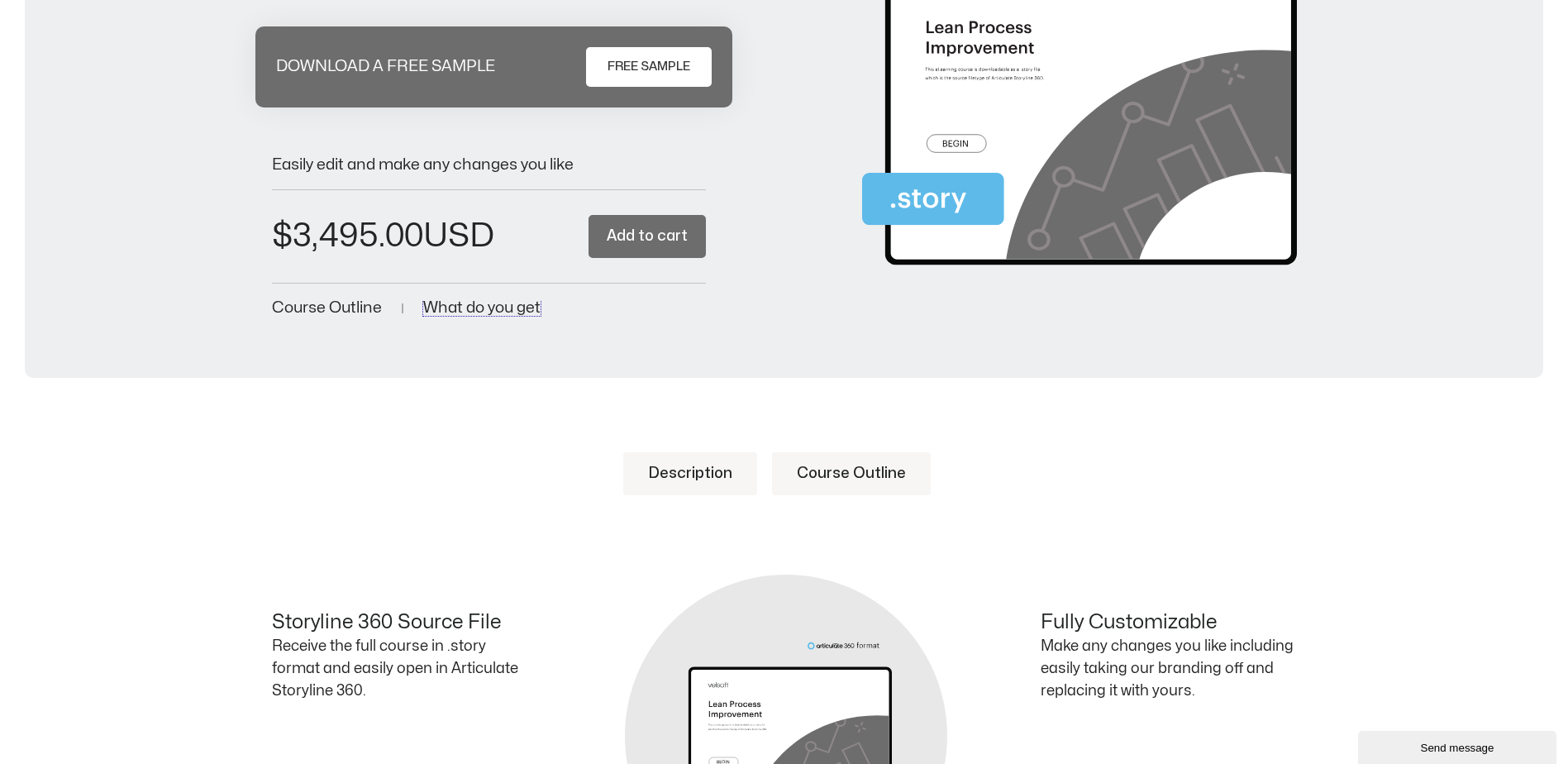
scroll to position [272, 0]
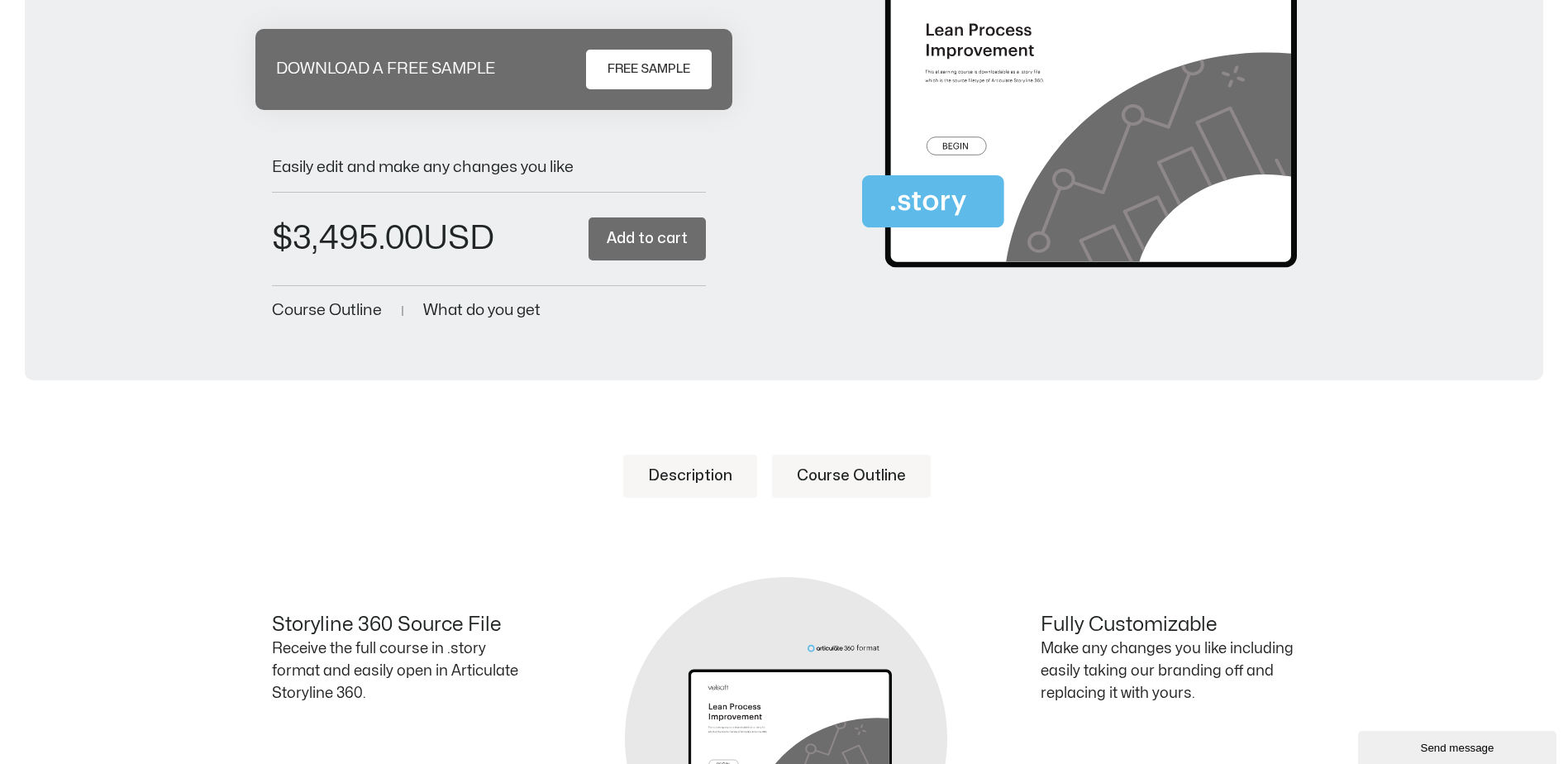
click at [709, 482] on link "Description" at bounding box center [690, 476] width 134 height 43
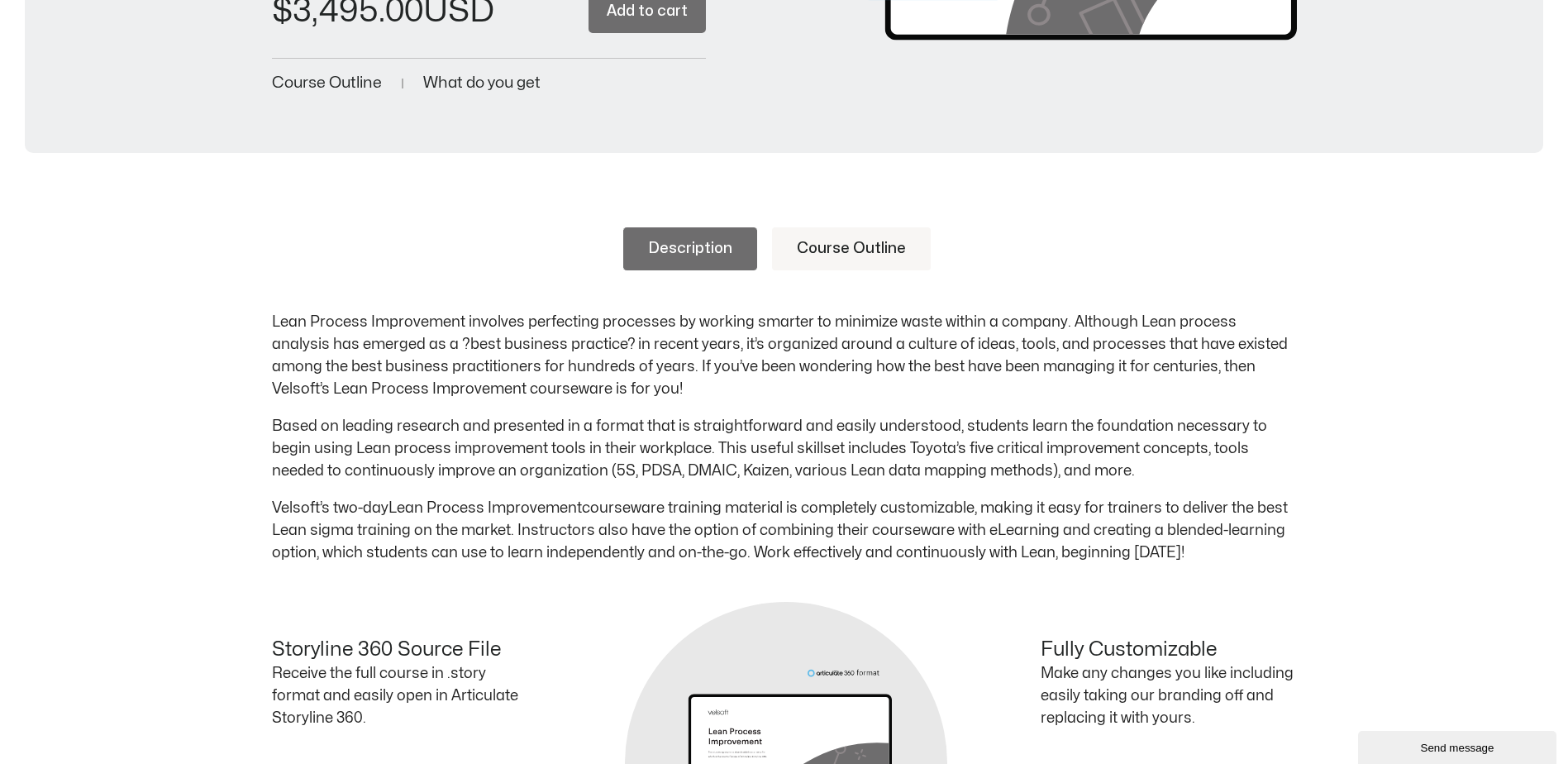
scroll to position [520, 0]
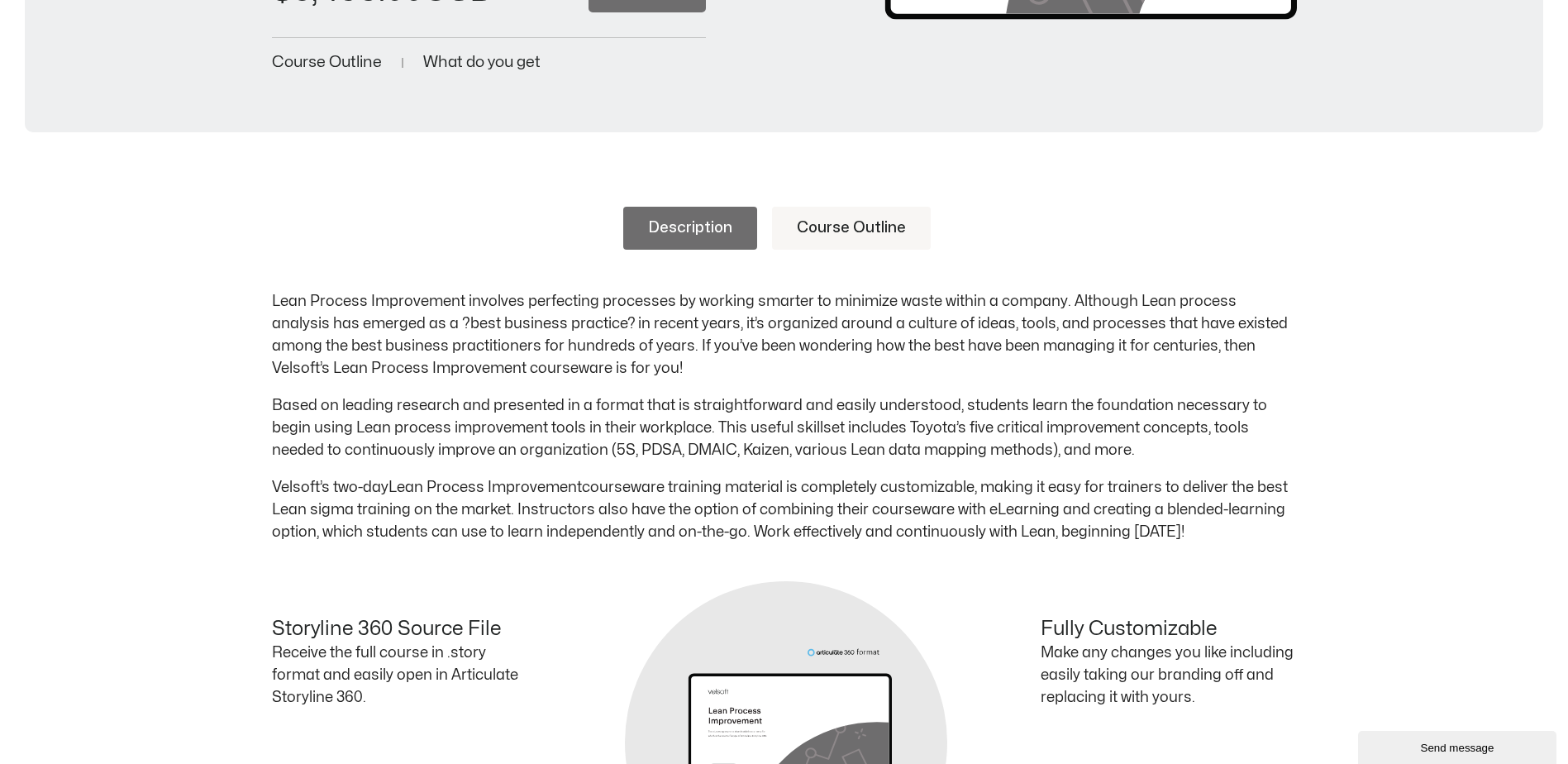
click at [337, 63] on span "Course Outline" at bounding box center [327, 63] width 110 height 16
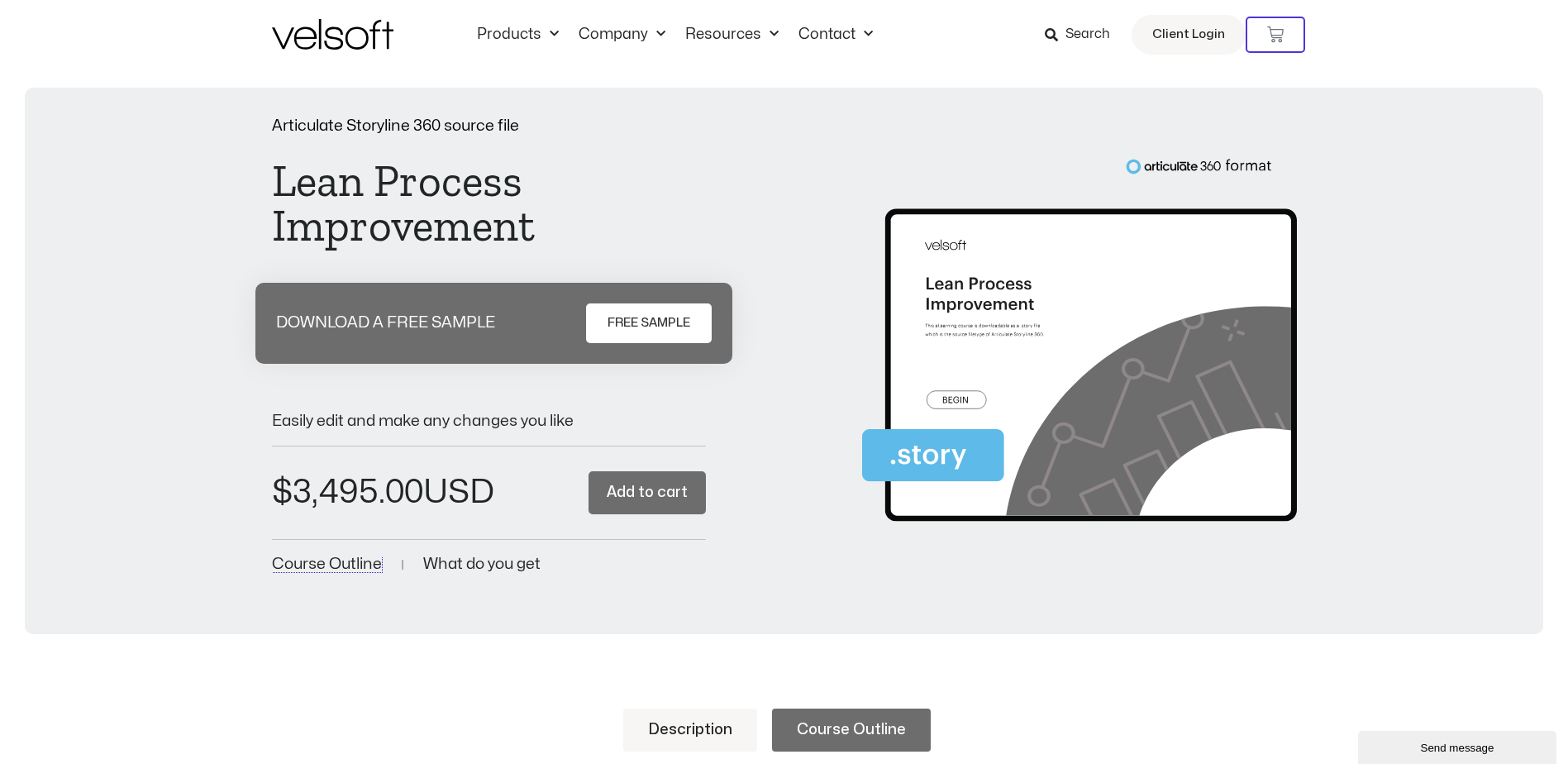
scroll to position [0, 0]
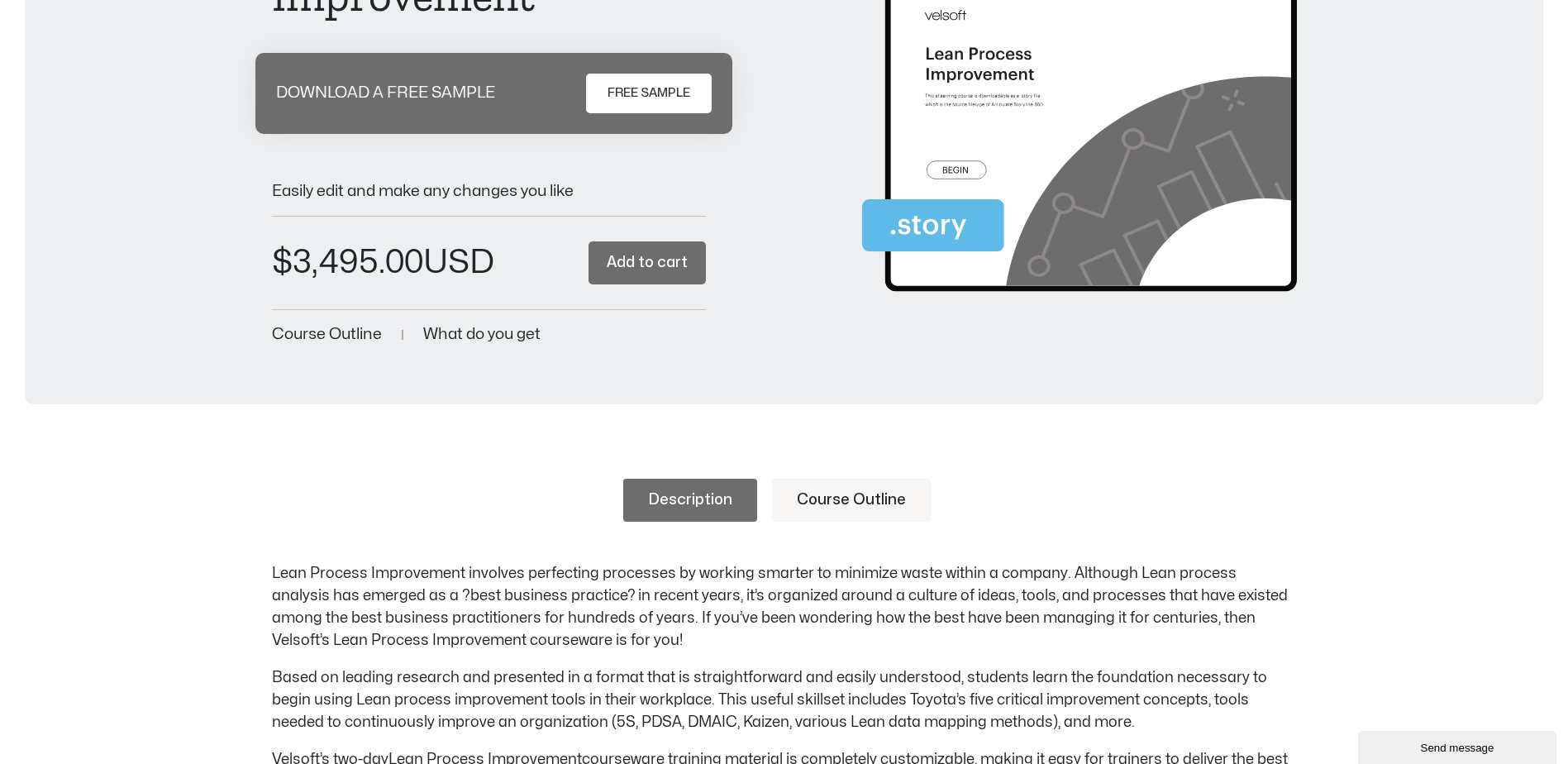
click at [483, 332] on span "What do you get" at bounding box center [482, 335] width 117 height 16
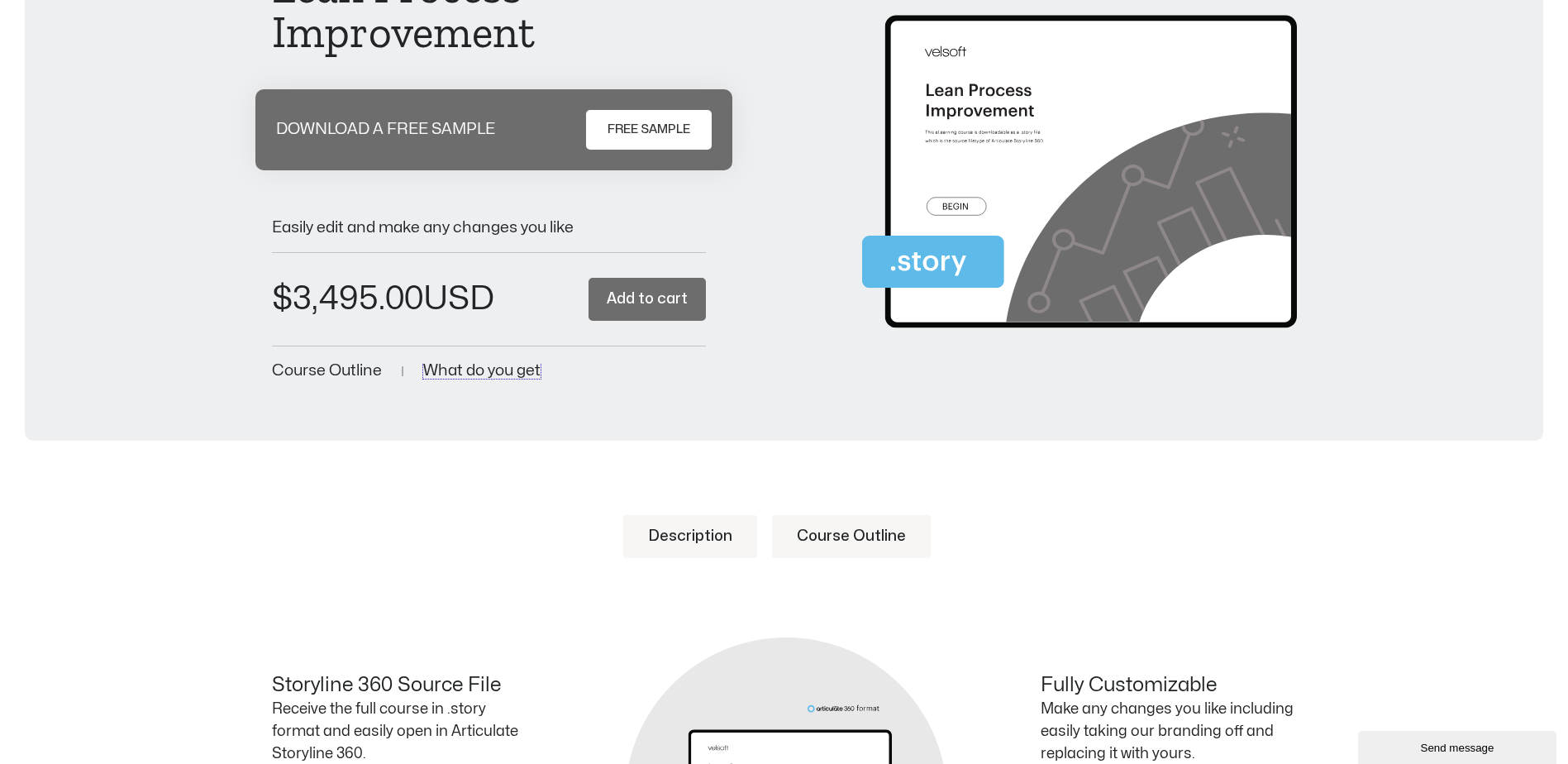
scroll to position [189, 0]
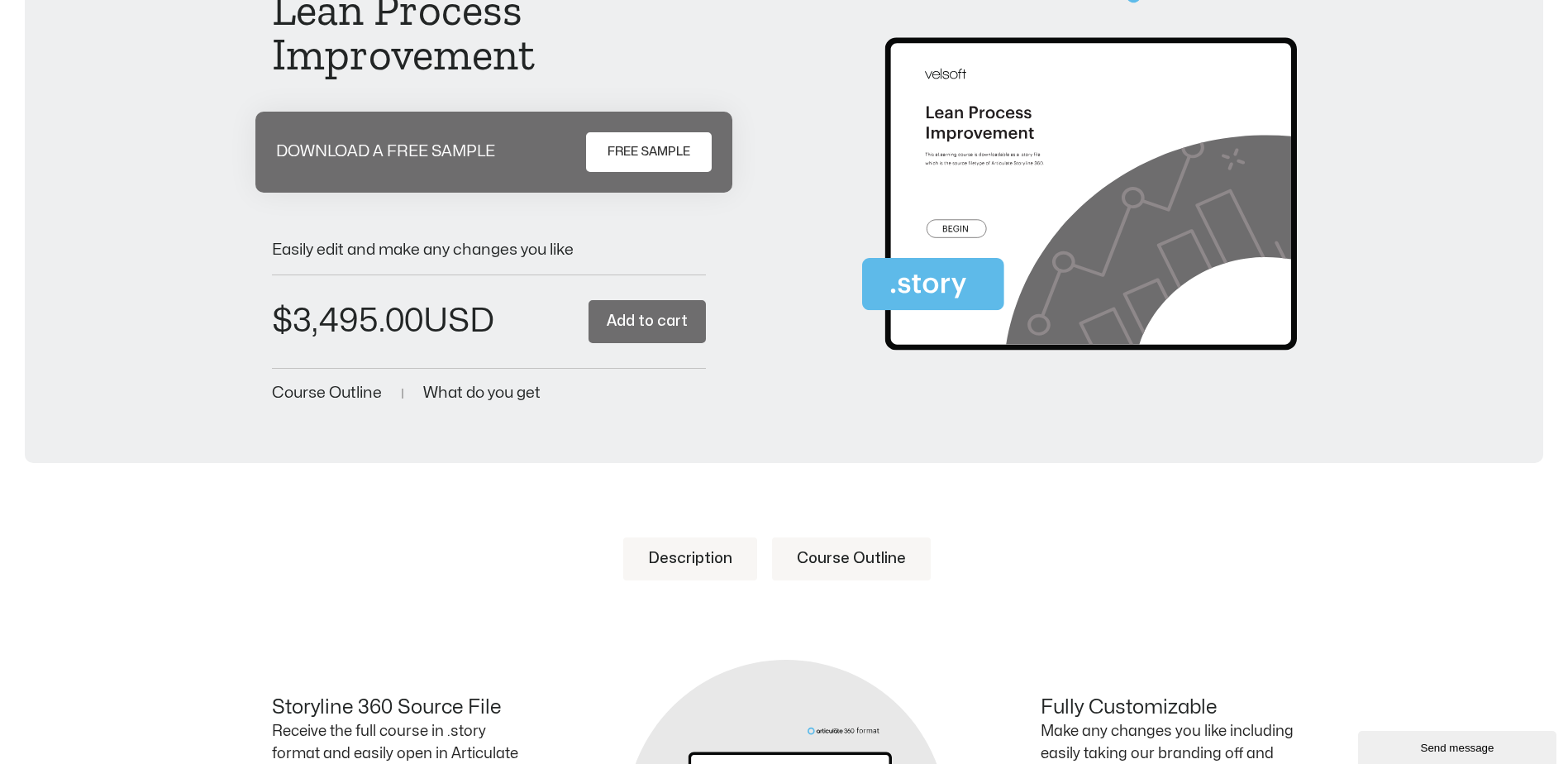
click at [645, 146] on span "FREE SAMPLE" at bounding box center [648, 152] width 83 height 20
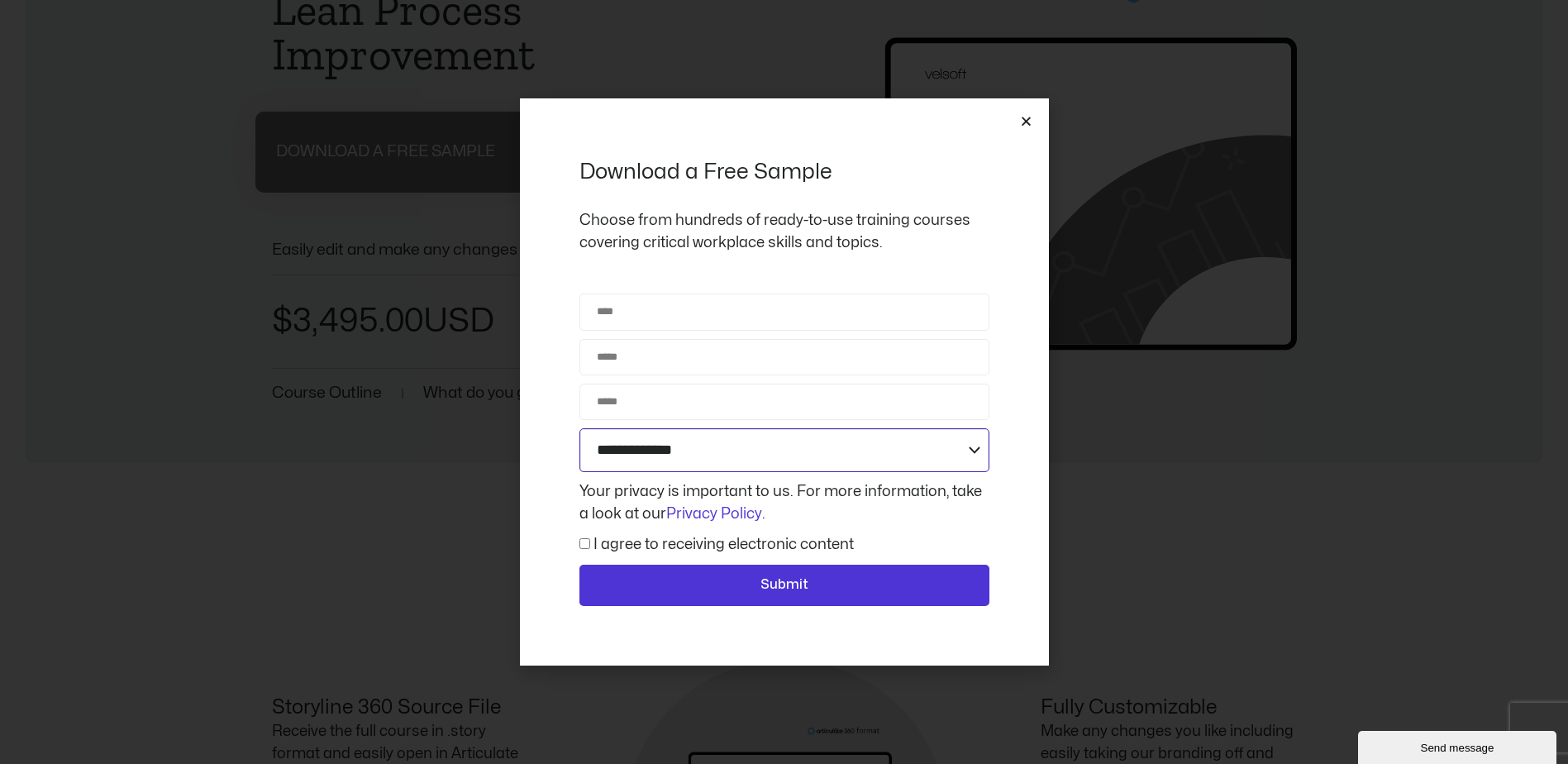
click at [969, 447] on select "**********" at bounding box center [784, 450] width 410 height 44
click at [1039, 464] on div "**********" at bounding box center [784, 382] width 529 height 567
click at [1027, 127] on icon "Close" at bounding box center [1026, 121] width 12 height 12
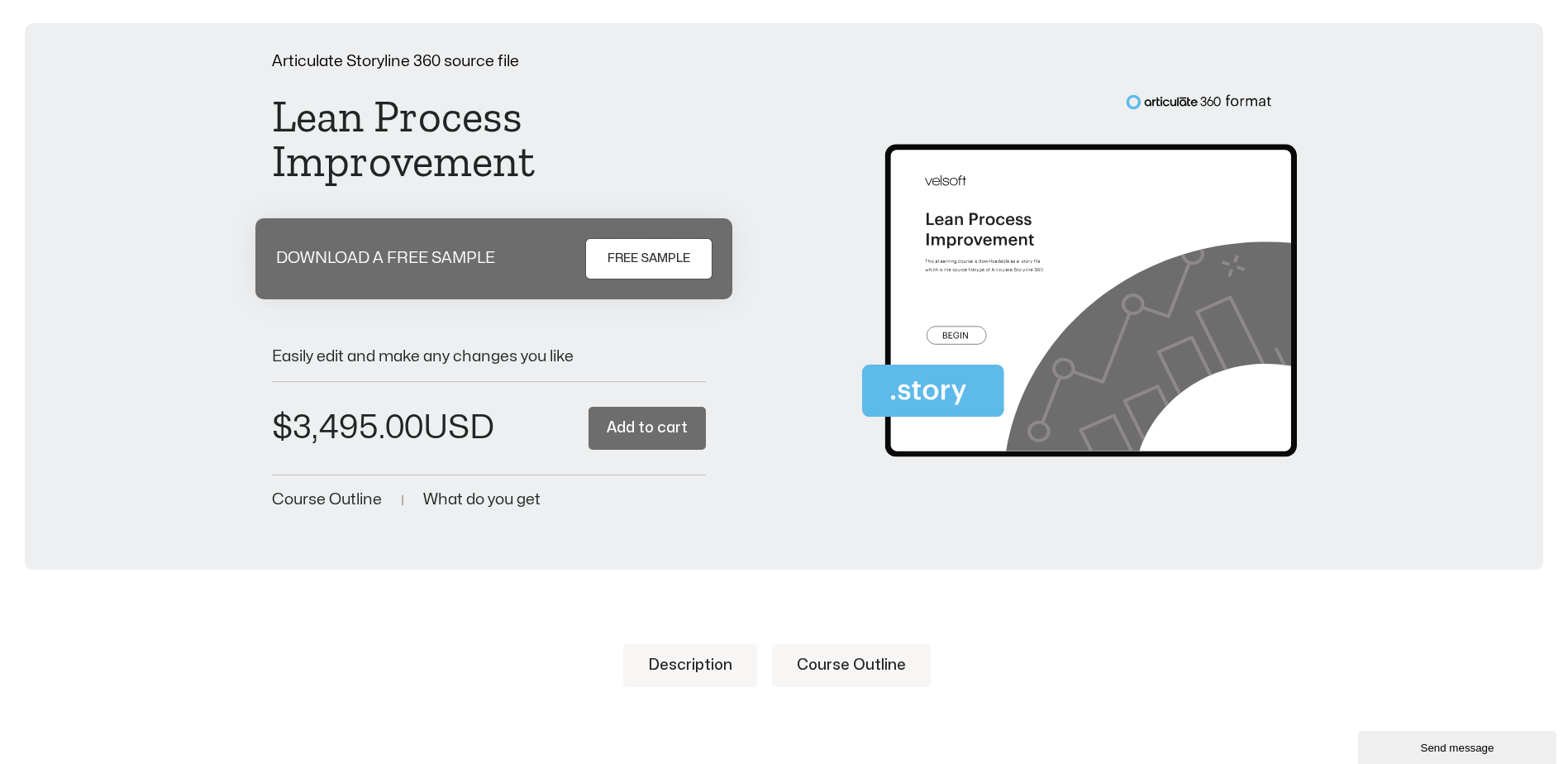
scroll to position [0, 0]
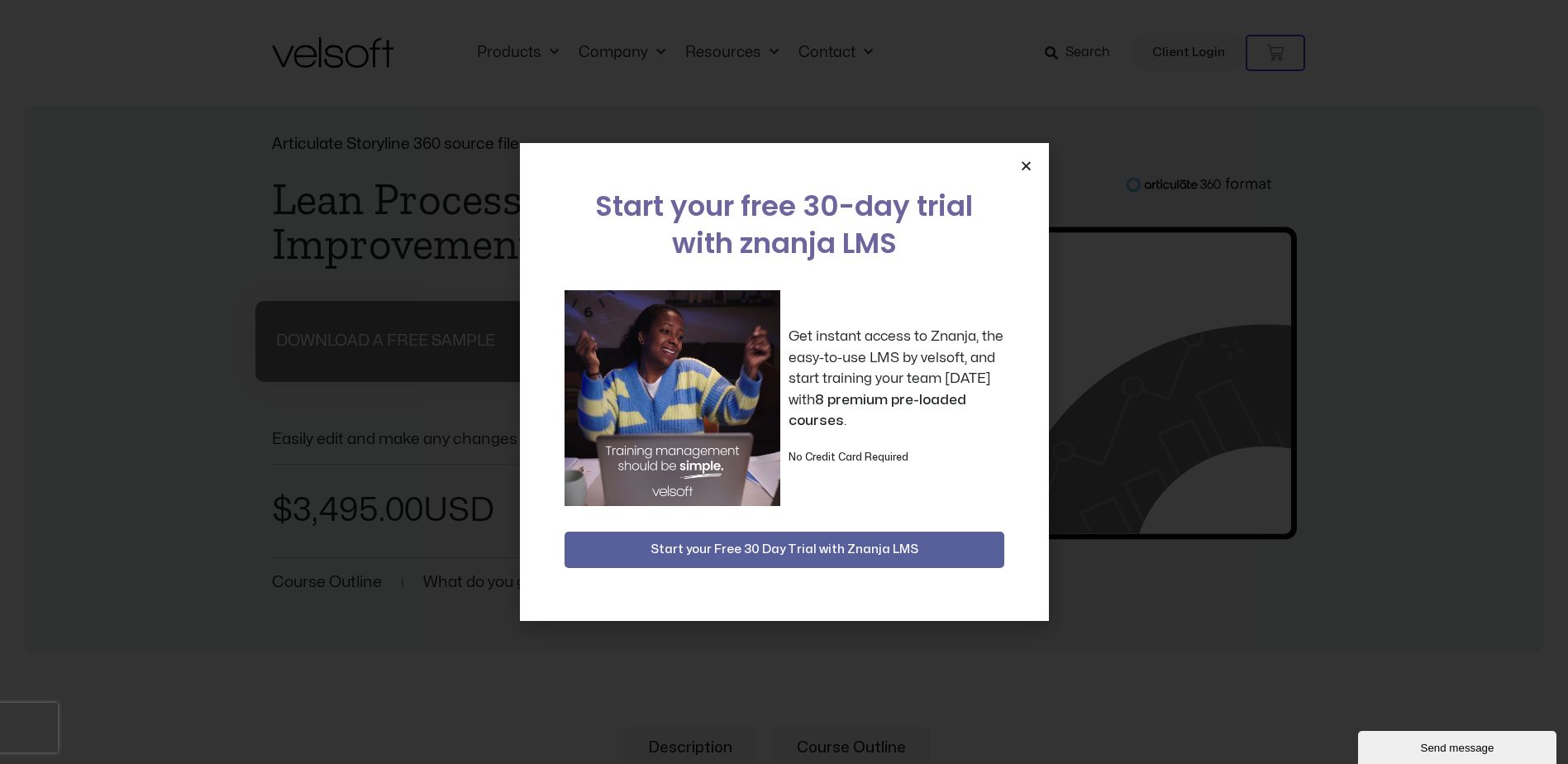
click at [1028, 168] on icon "Close" at bounding box center [1026, 165] width 12 height 12
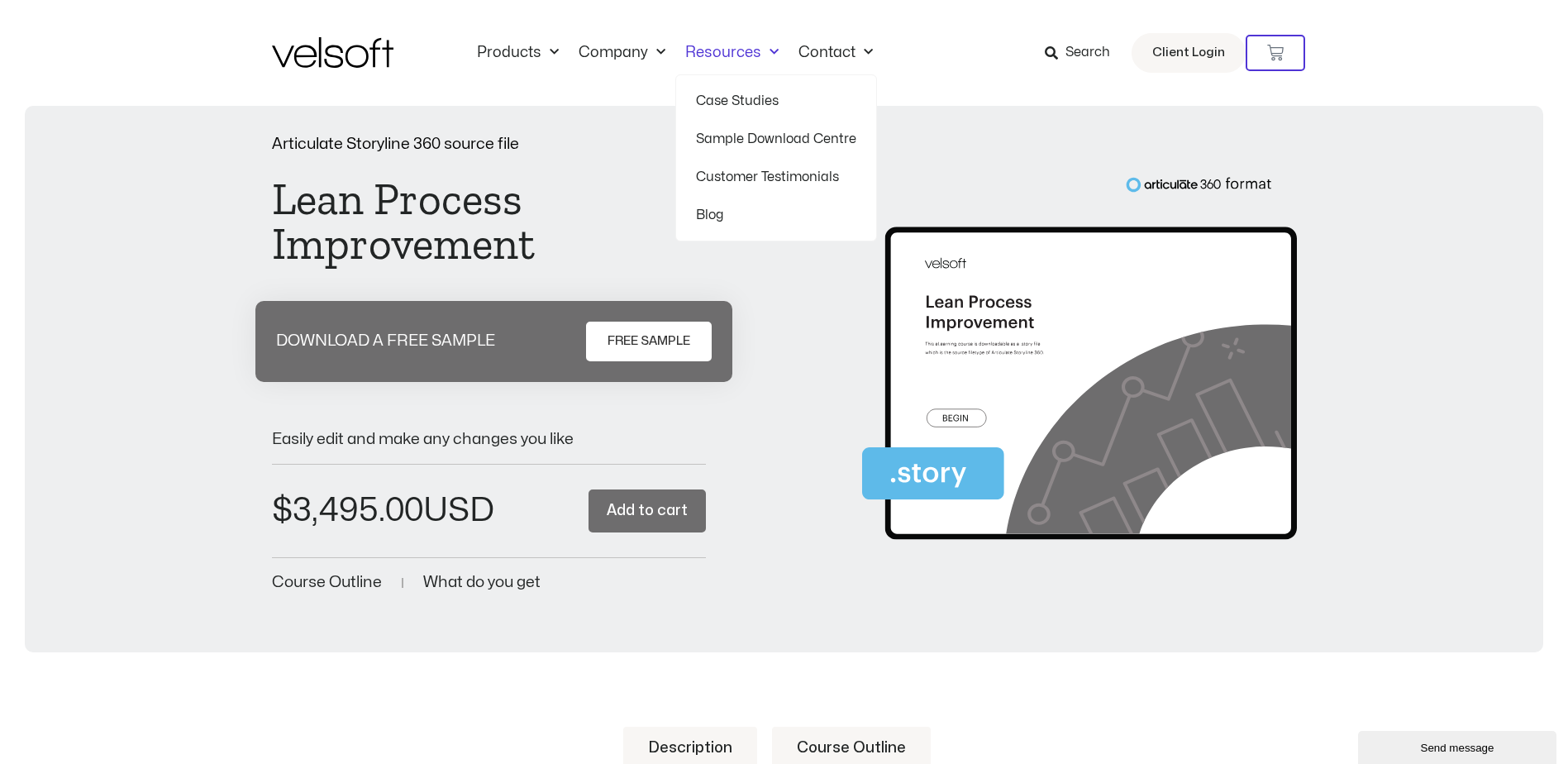
click at [785, 138] on link "Sample Download Centre" at bounding box center [776, 138] width 160 height 38
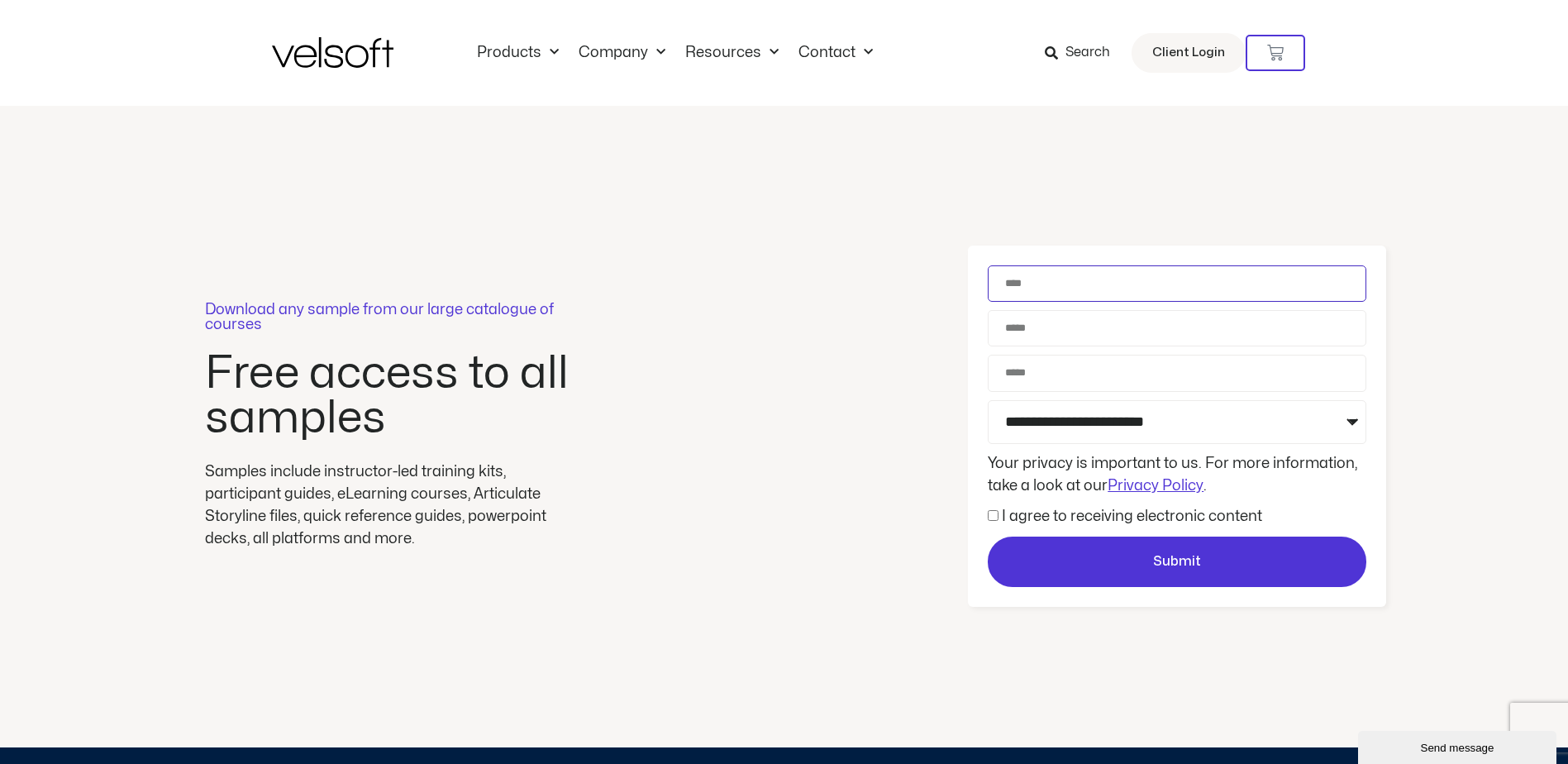
click at [1064, 289] on input "Name" at bounding box center [1177, 284] width 378 height 37
type input "**********"
click at [1104, 380] on input "**********" at bounding box center [1177, 373] width 378 height 37
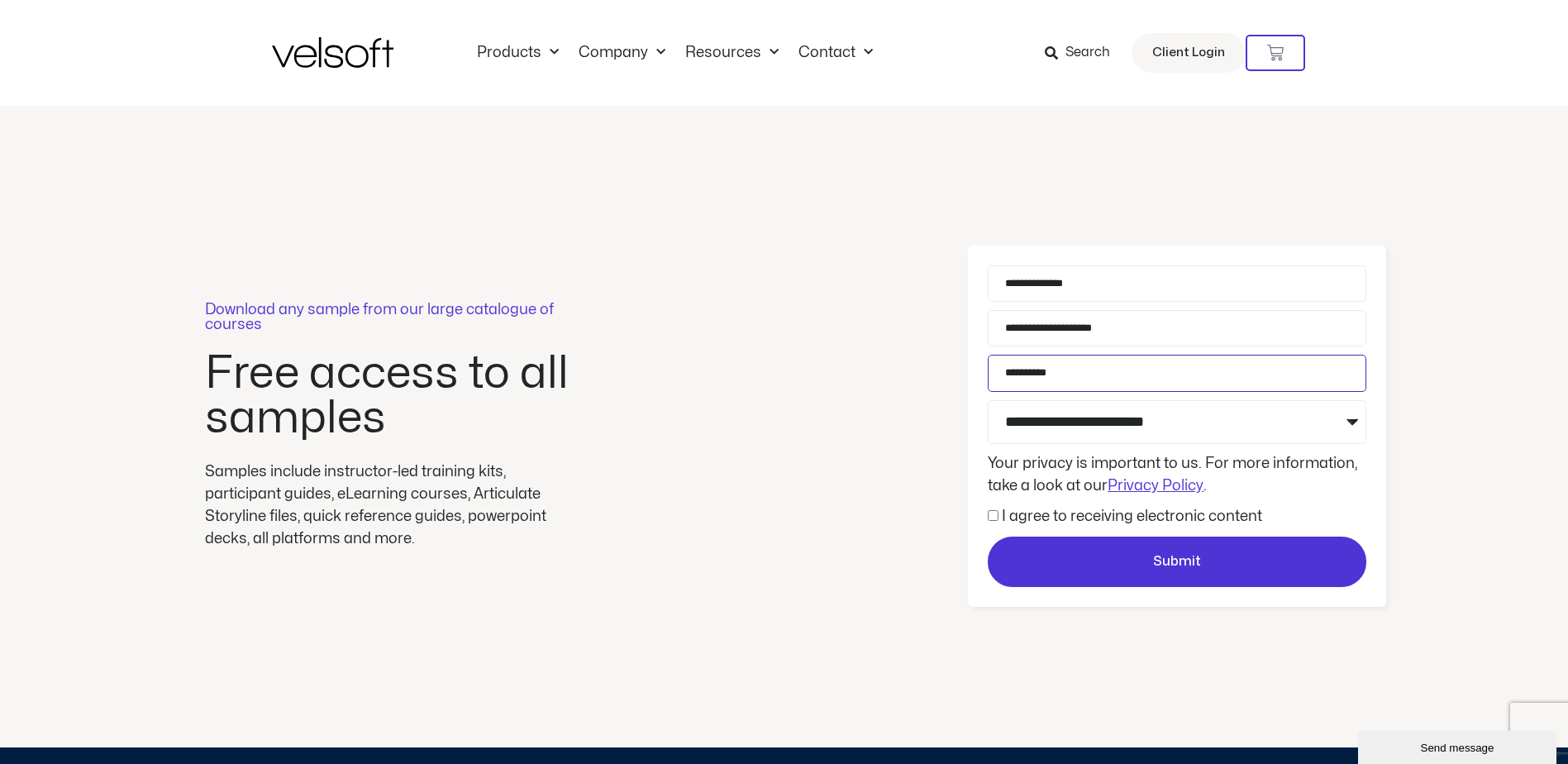
drag, startPoint x: 1108, startPoint y: 378, endPoint x: 780, endPoint y: 380, distance: 328.0
click at [780, 380] on div "**********" at bounding box center [784, 426] width 1568 height 641
click at [1352, 426] on select "**********" at bounding box center [1177, 422] width 378 height 44
select select "**********"
click at [988, 400] on select "**********" at bounding box center [1177, 422] width 378 height 44
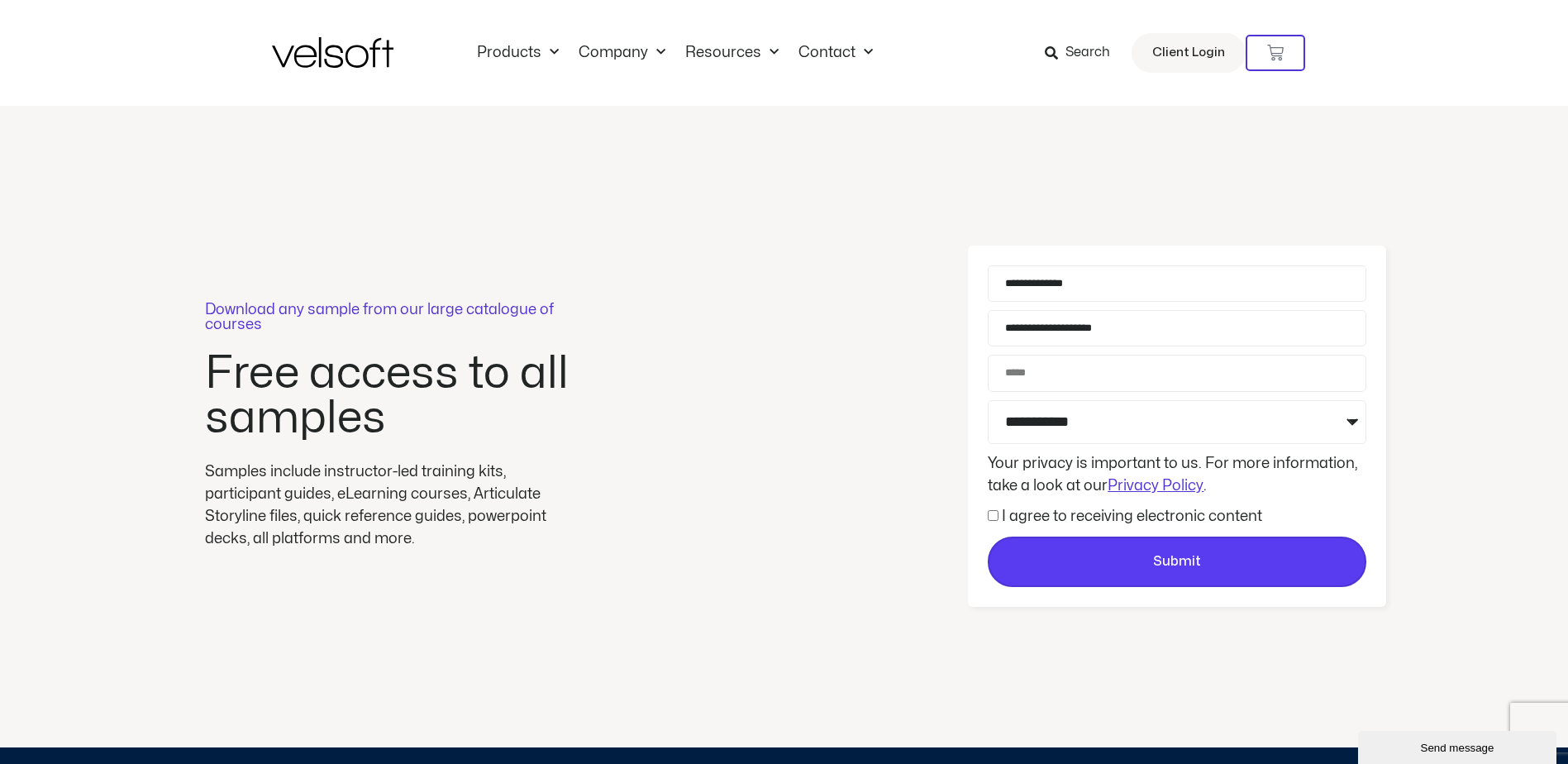
click at [1197, 565] on span "Submit" at bounding box center [1177, 563] width 48 height 22
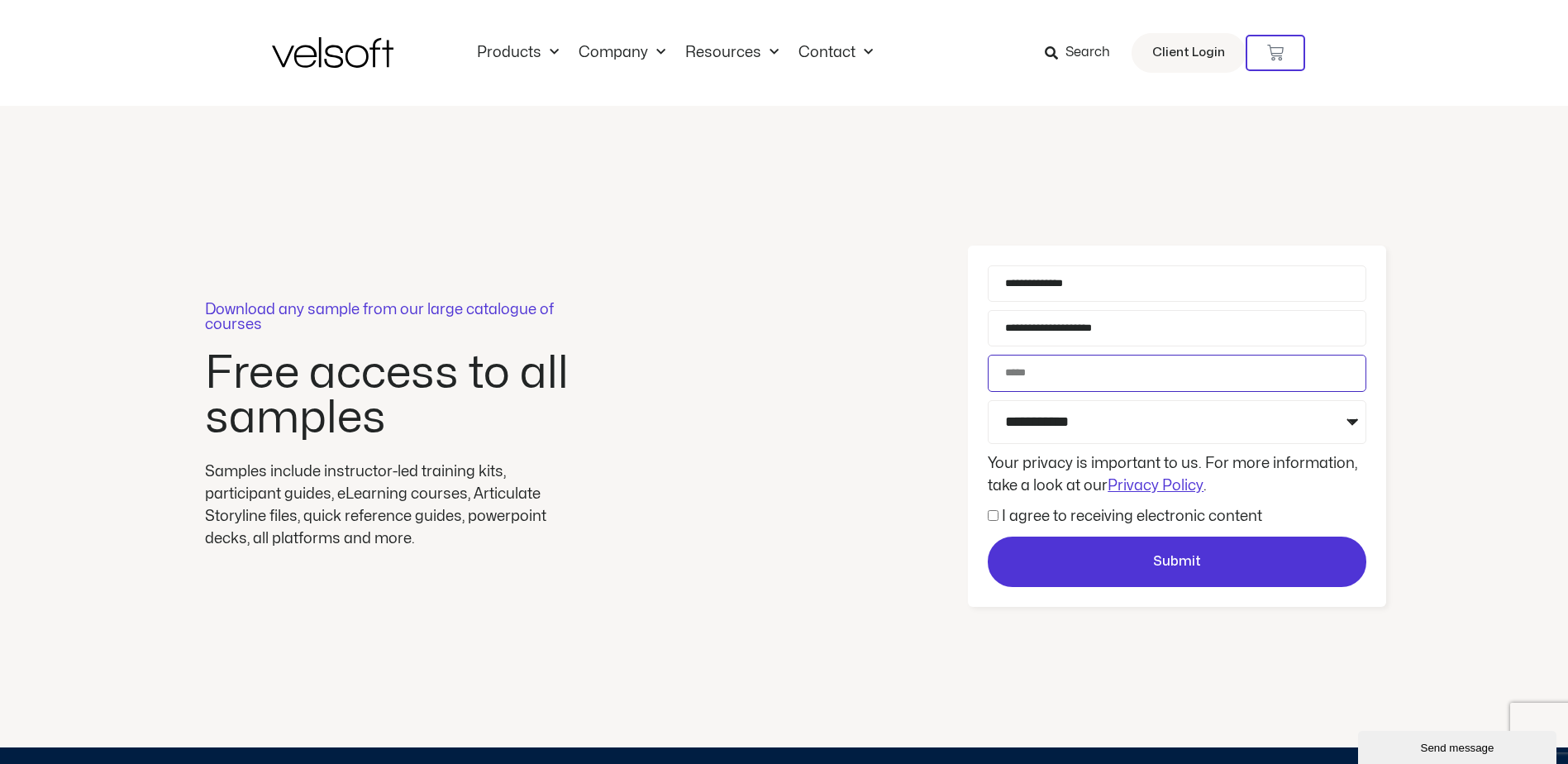
click at [1086, 370] on input "Phone" at bounding box center [1177, 373] width 378 height 37
type input "**********"
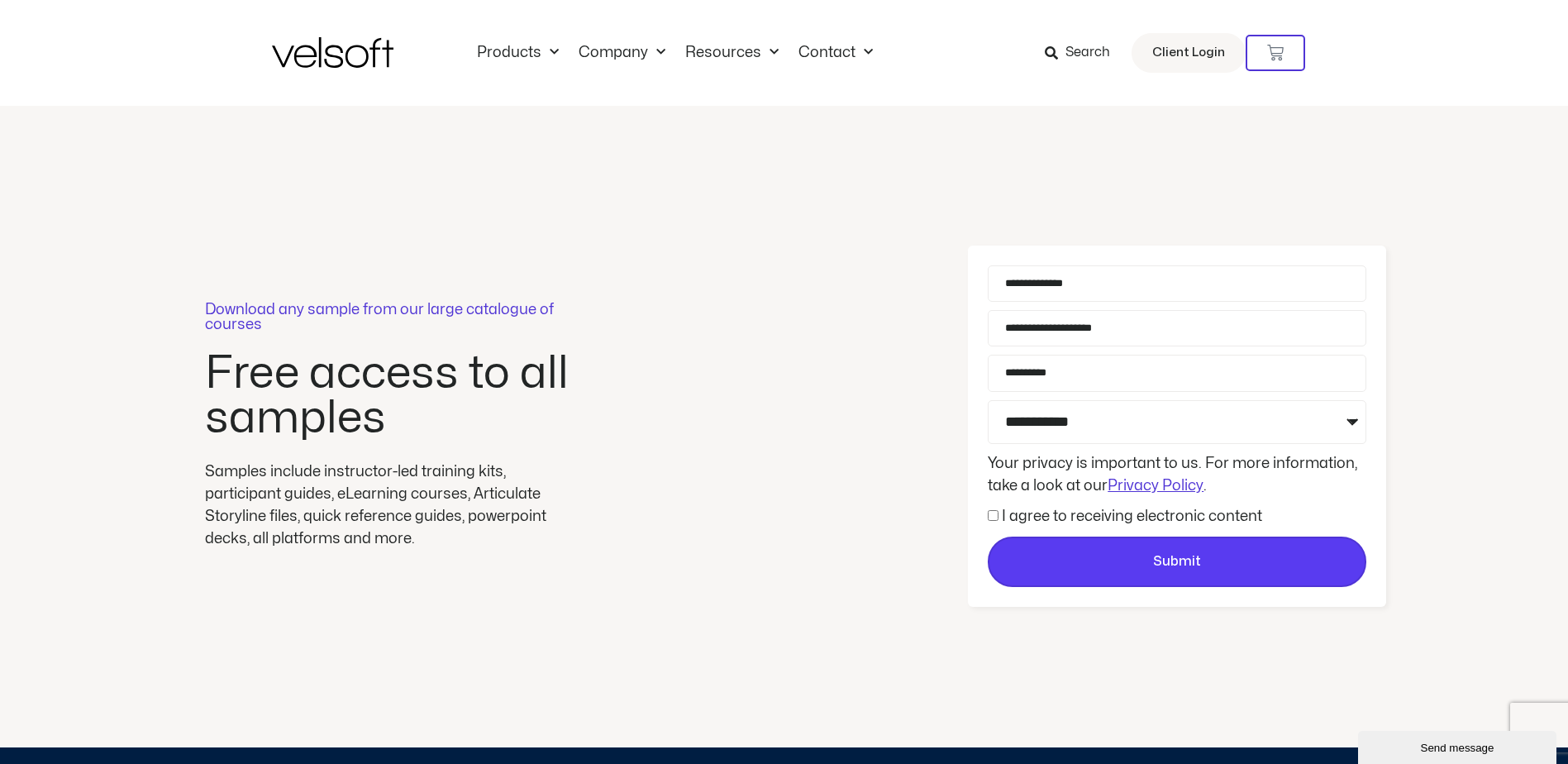
click at [1175, 566] on span "Submit" at bounding box center [1177, 563] width 48 height 22
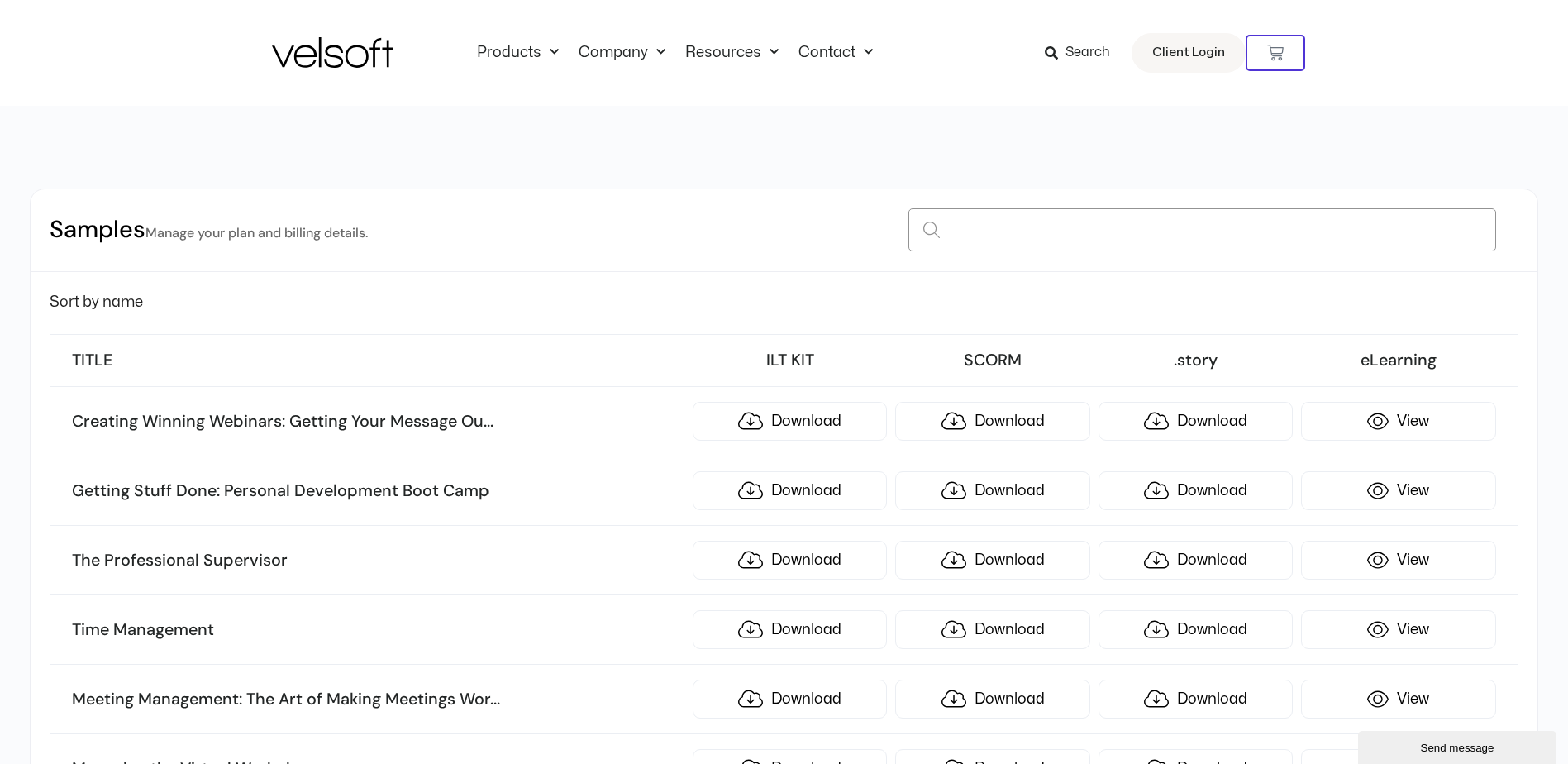
click at [1103, 225] on input at bounding box center [1203, 229] width 587 height 43
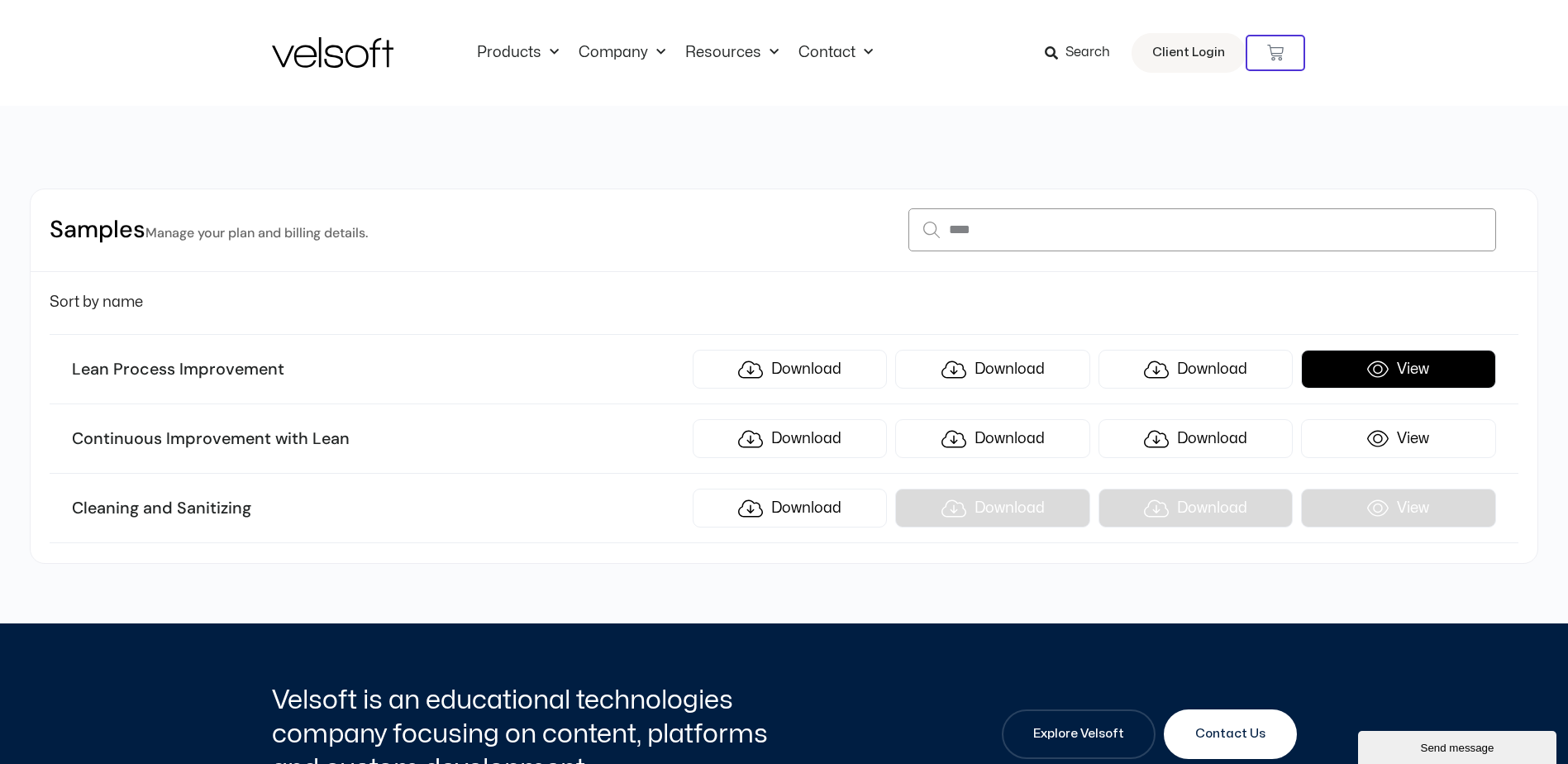
type input "****"
click at [1405, 364] on link "View" at bounding box center [1398, 369] width 194 height 39
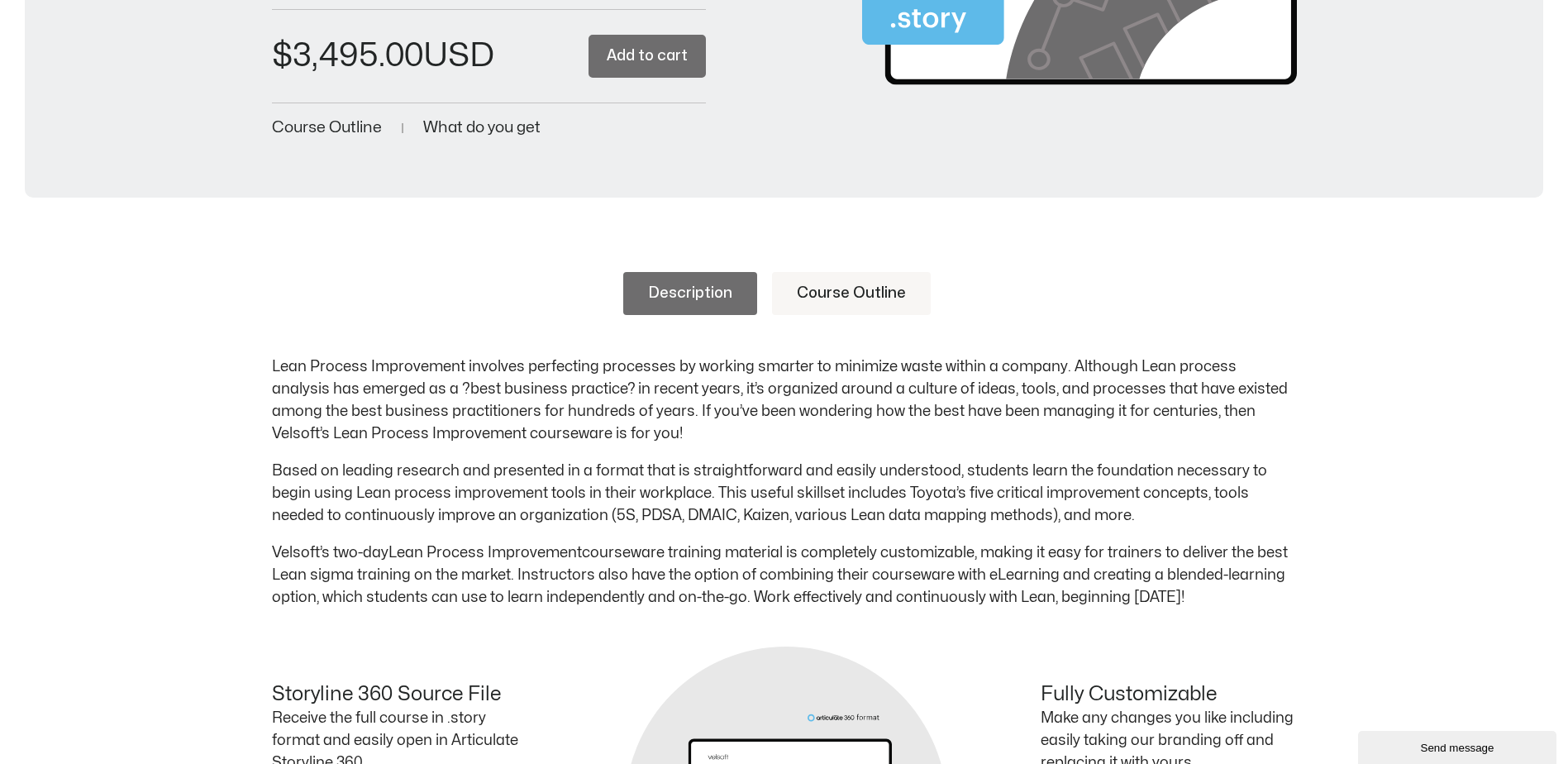
scroll to position [496, 0]
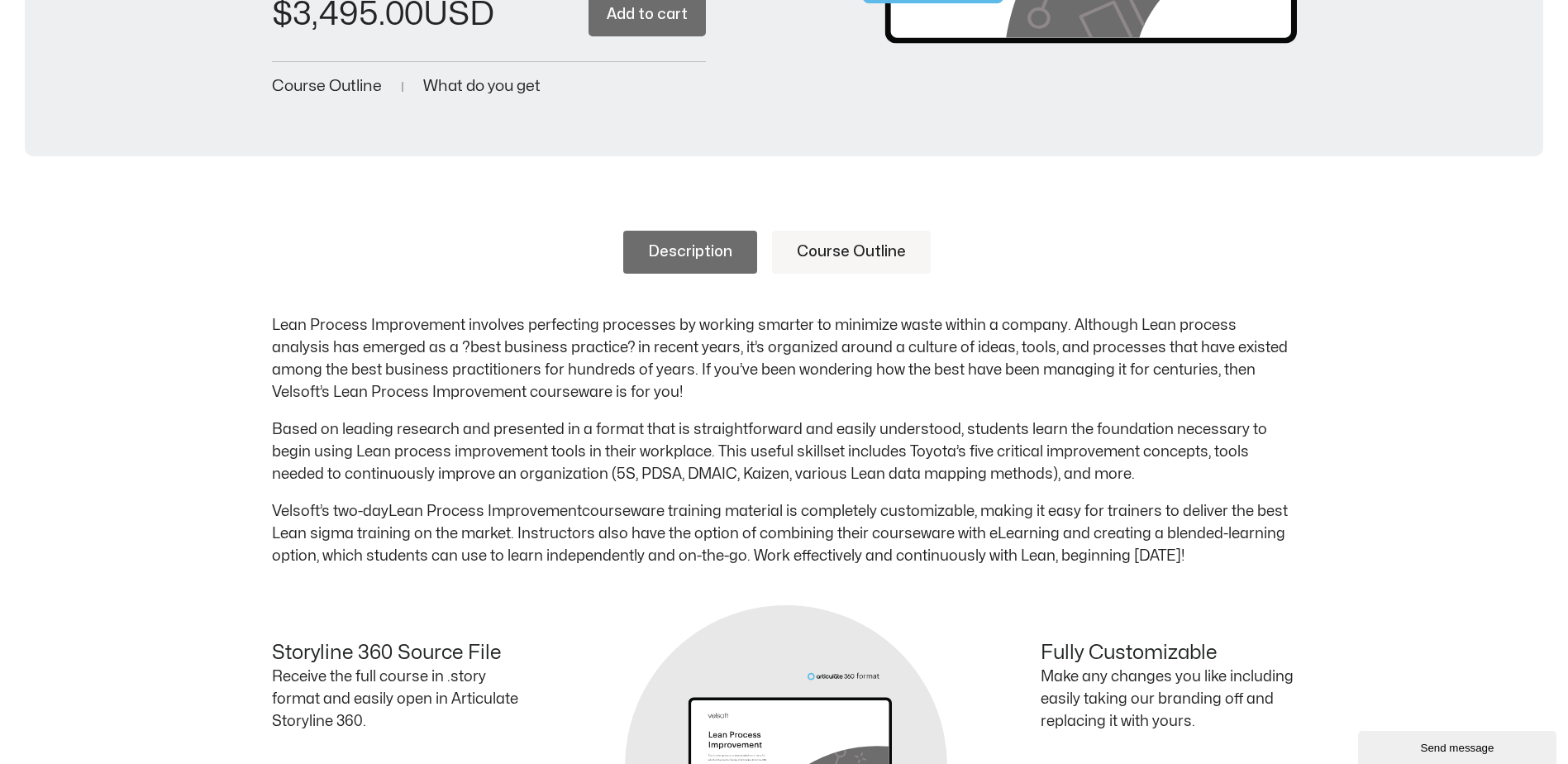
click at [879, 246] on link "Course Outline" at bounding box center [851, 252] width 158 height 43
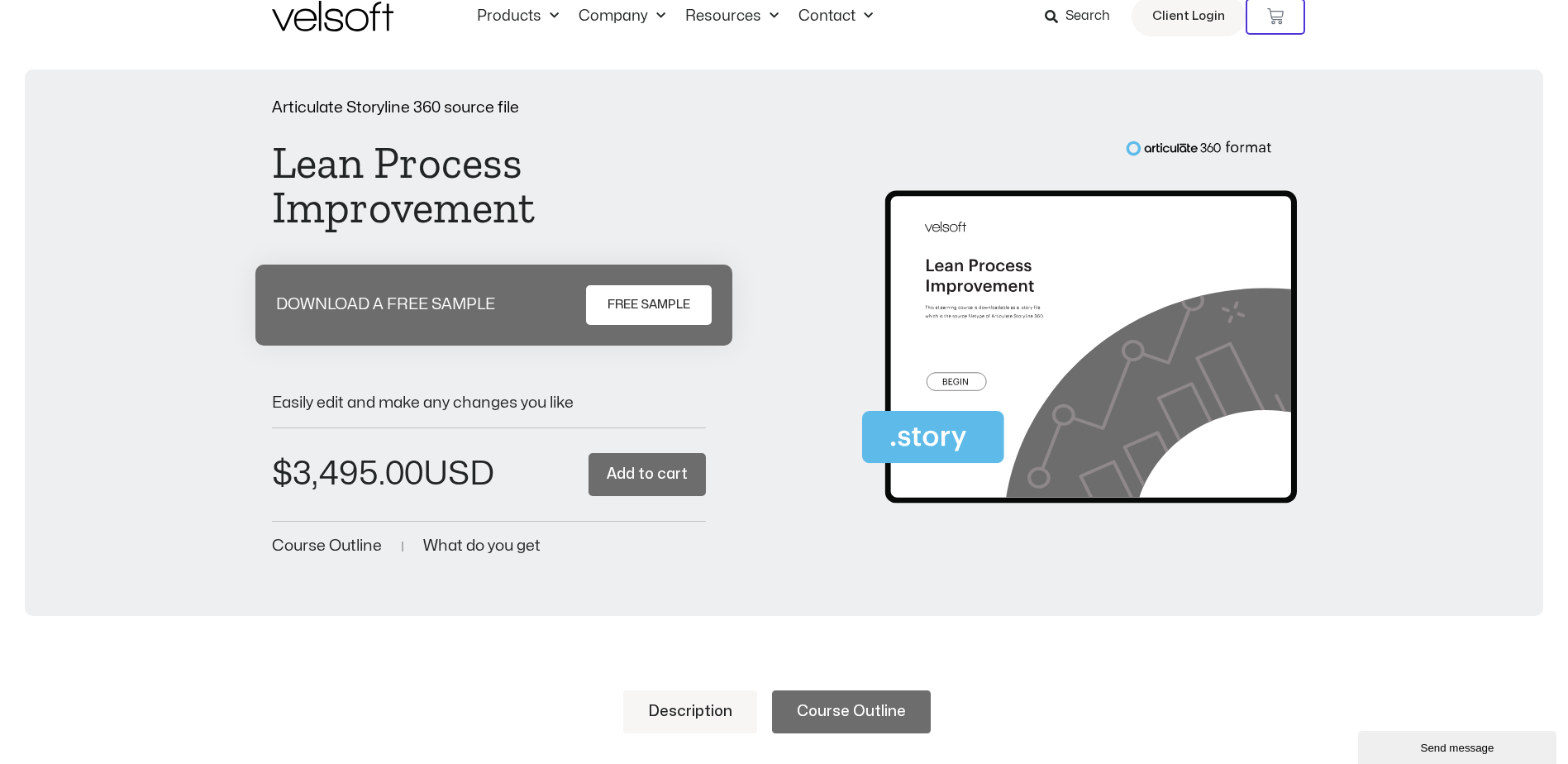
scroll to position [0, 0]
